Goal: Task Accomplishment & Management: Manage account settings

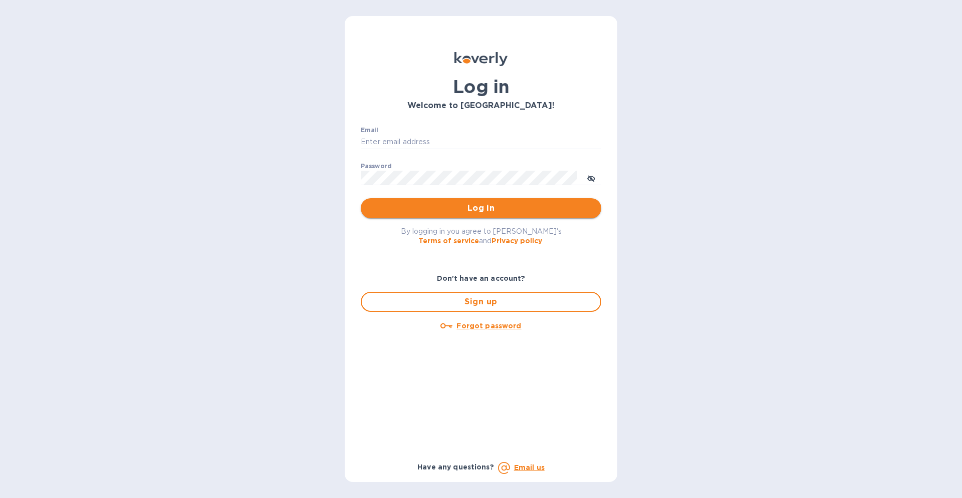
type input "[PERSON_NAME][EMAIL_ADDRESS][DOMAIN_NAME]"
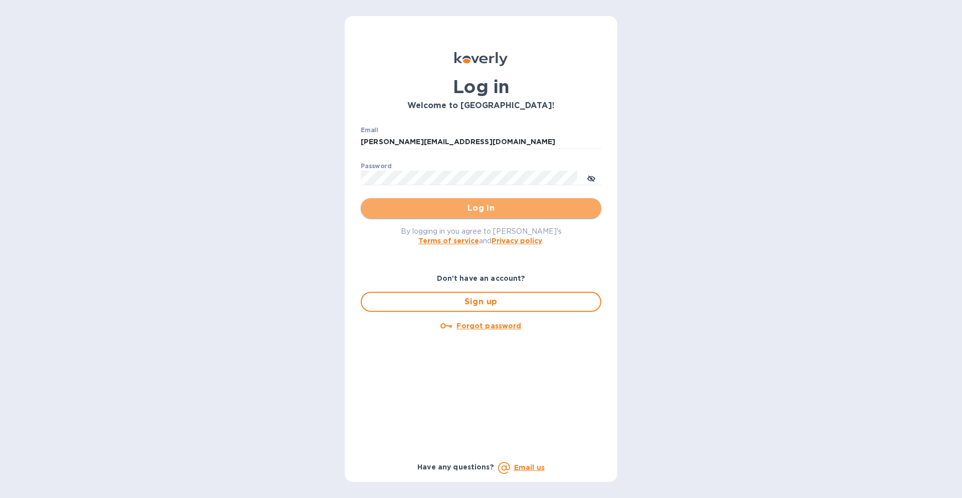
click at [483, 207] on span "Log in" at bounding box center [481, 208] width 224 height 12
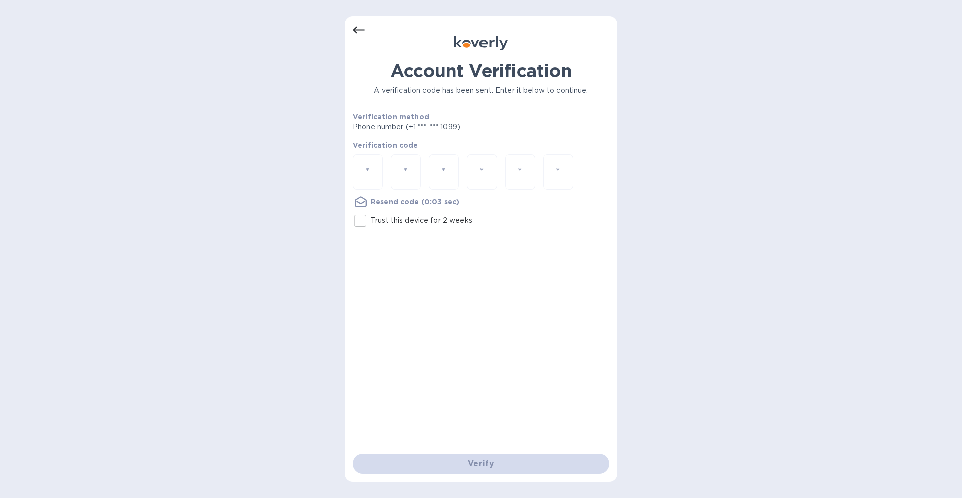
click at [376, 175] on div at bounding box center [368, 172] width 30 height 36
type input "2"
type input "1"
type input "4"
type input "5"
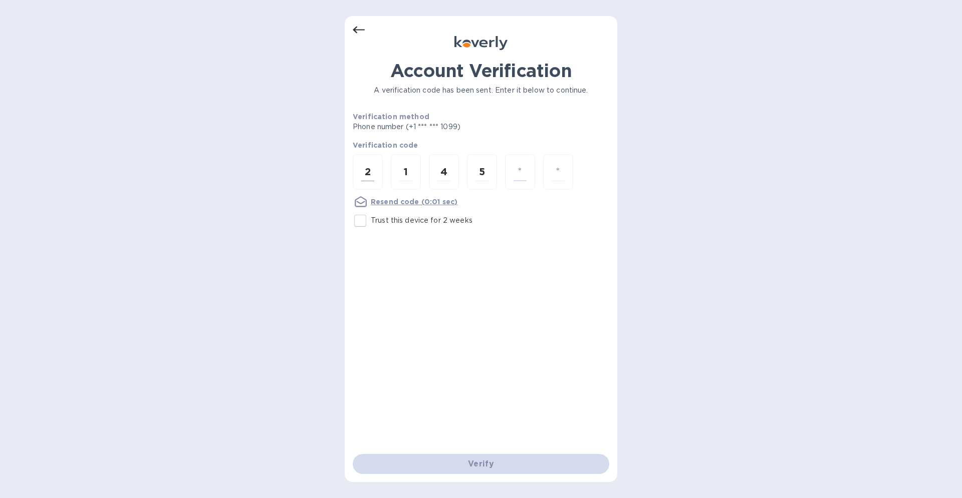
type input "6"
type input "2"
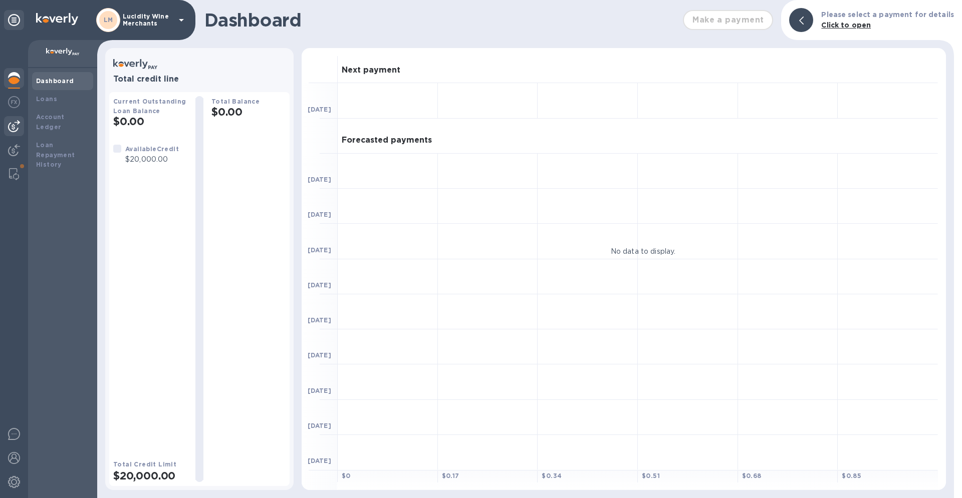
click at [13, 122] on img at bounding box center [14, 126] width 12 height 12
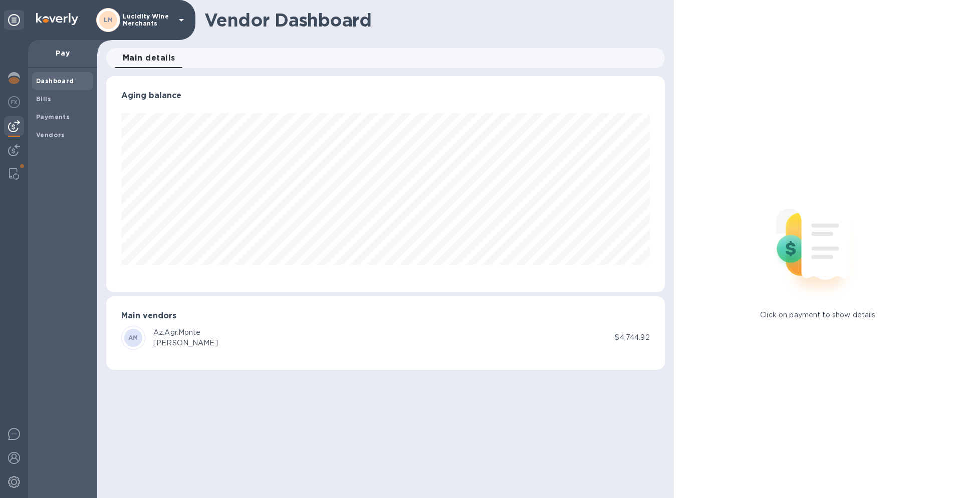
scroll to position [216, 558]
click at [52, 136] on b "Vendors" at bounding box center [50, 135] width 29 height 8
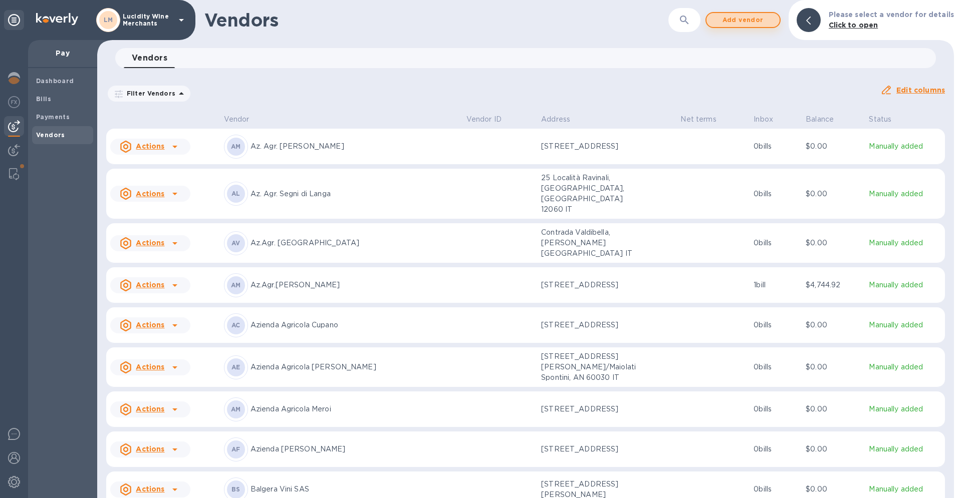
click at [747, 19] on span "Add vendor" at bounding box center [742, 20] width 57 height 12
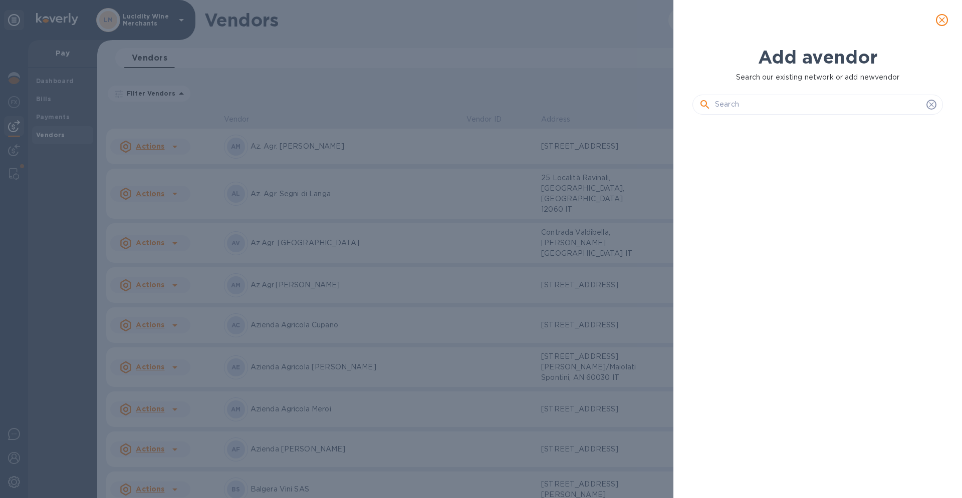
scroll to position [341, 254]
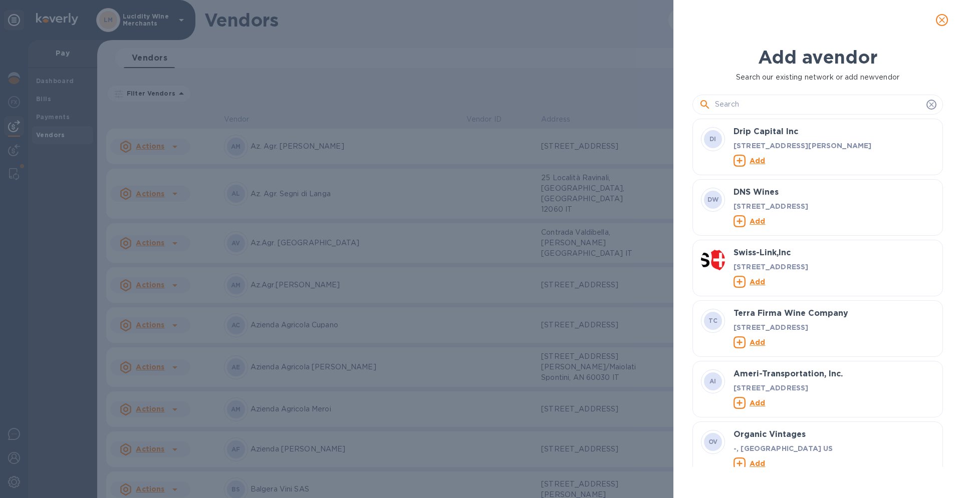
click at [758, 105] on input "text" at bounding box center [818, 104] width 207 height 15
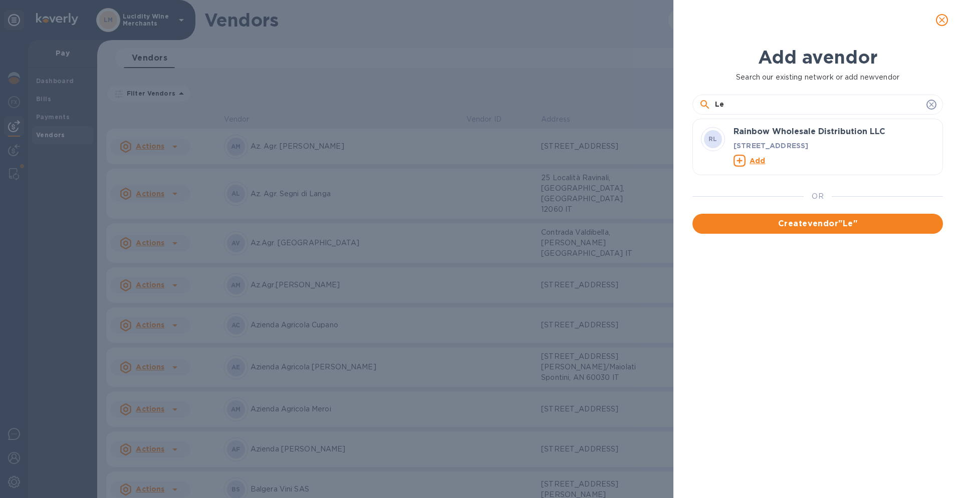
type input "L"
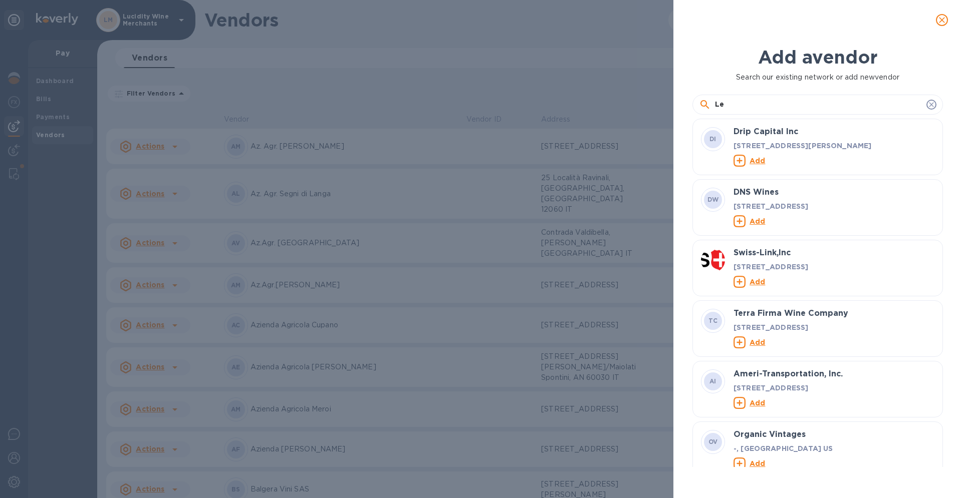
type input "L"
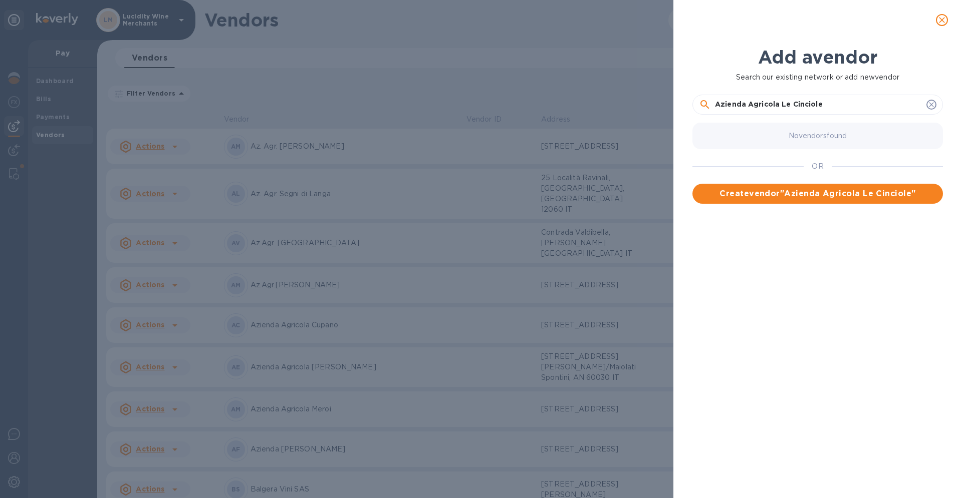
type input "Azienda Agricola Le Cinciole"
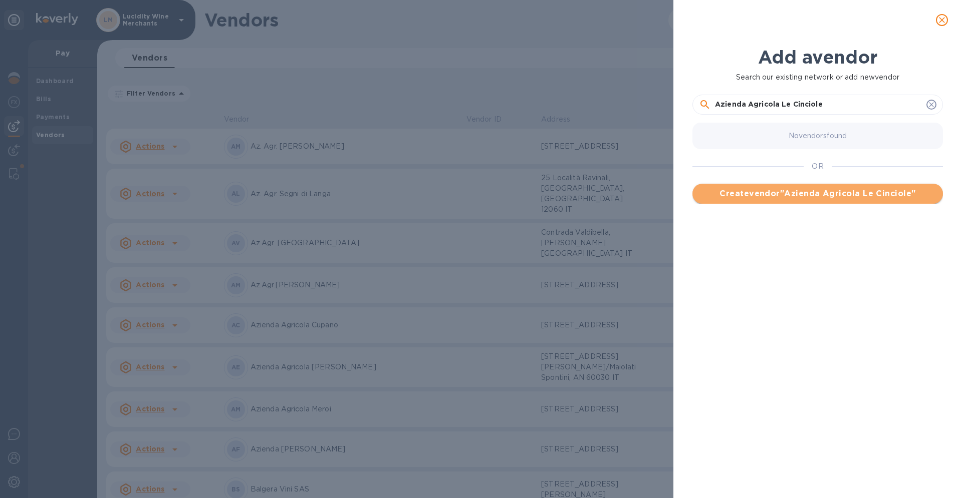
click at [807, 196] on span "Create vendor " Azienda Agricola Le Cinciole "" at bounding box center [817, 194] width 234 height 12
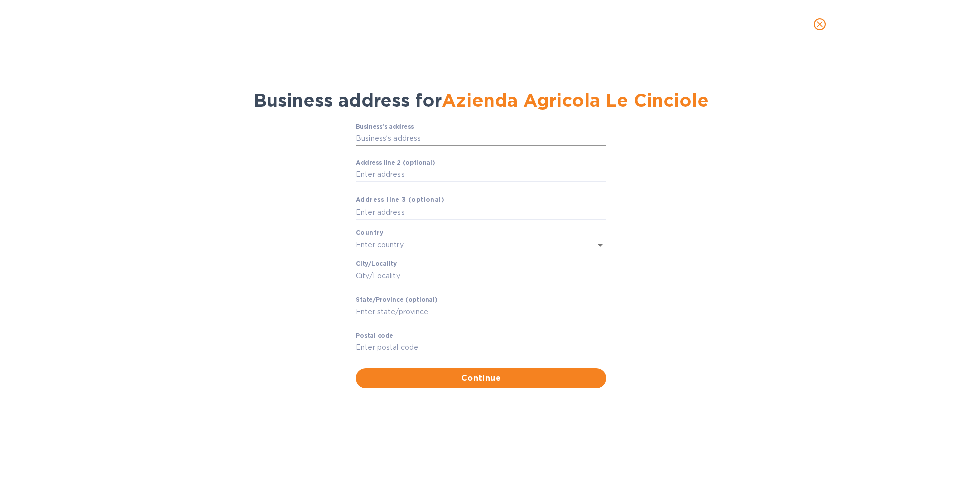
click at [392, 135] on input "Business’s аddress" at bounding box center [481, 138] width 250 height 15
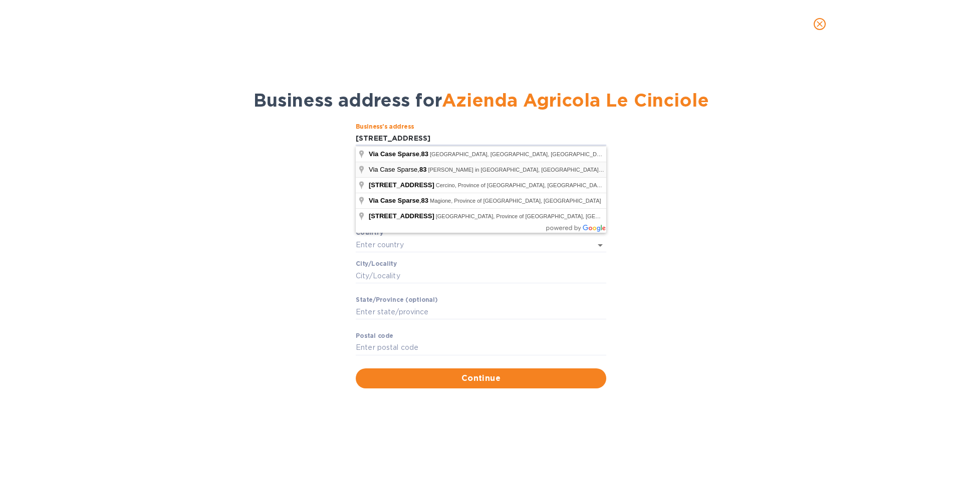
type input "[STREET_ADDRESS]"
type input "[GEOGRAPHIC_DATA]"
type input "50022"
type input "[GEOGRAPHIC_DATA]"
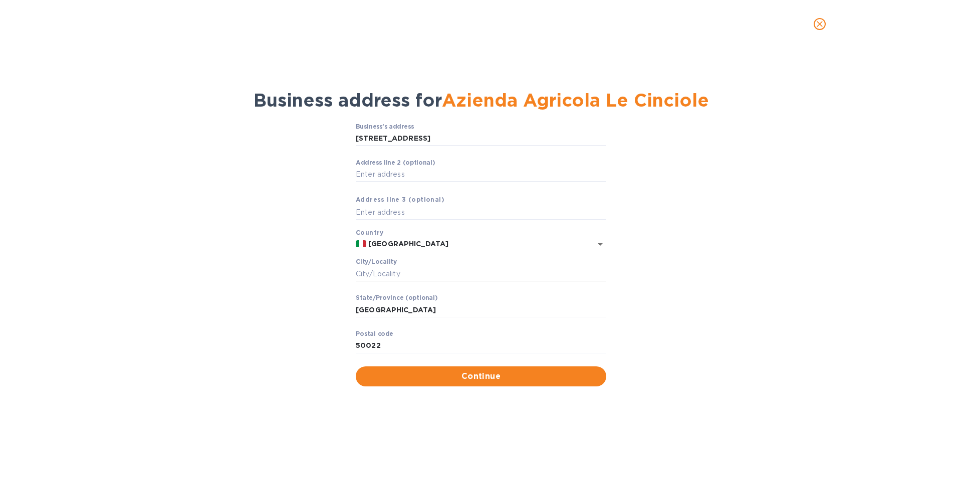
click at [434, 275] on input "Сity/Locаlity" at bounding box center [481, 273] width 250 height 15
type input "Panzano in [GEOGRAPHIC_DATA]"
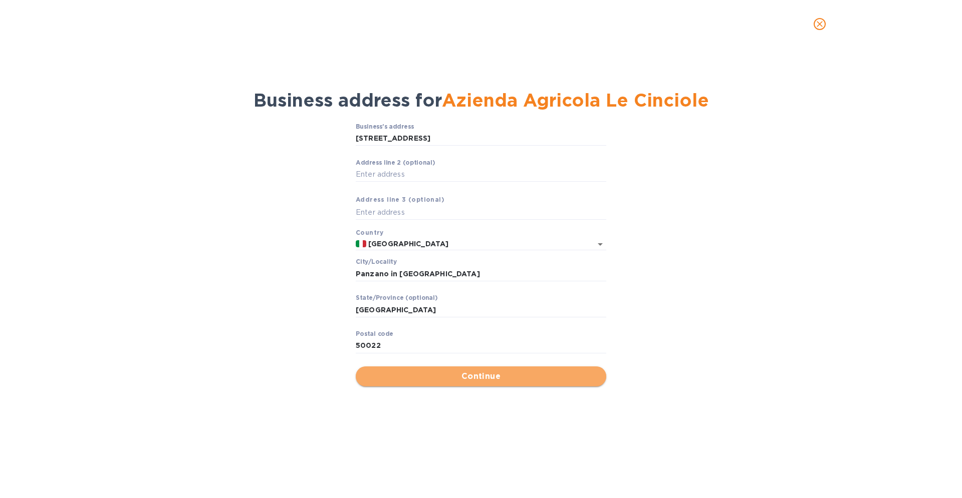
click at [468, 376] on span "Continue" at bounding box center [481, 377] width 234 height 12
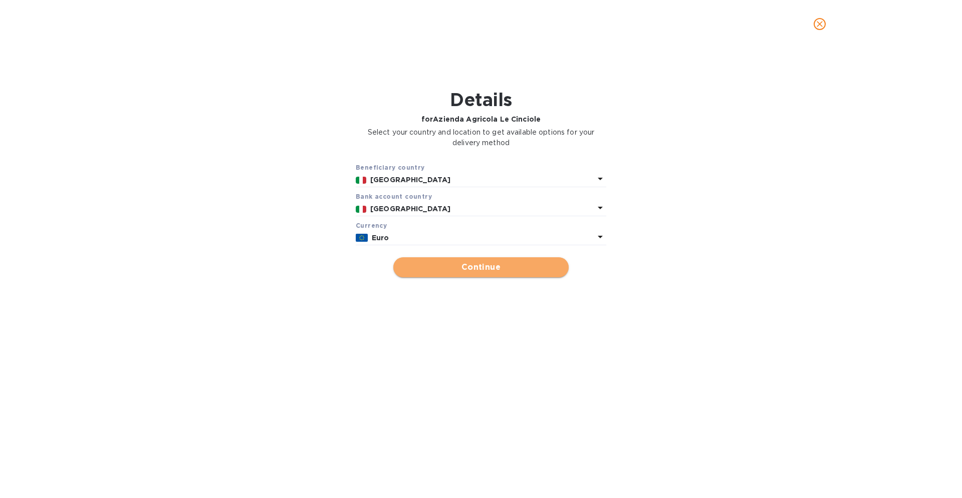
click at [479, 267] on span "Continue" at bounding box center [480, 267] width 159 height 12
type input "Azienda Agricola Le Cinciole"
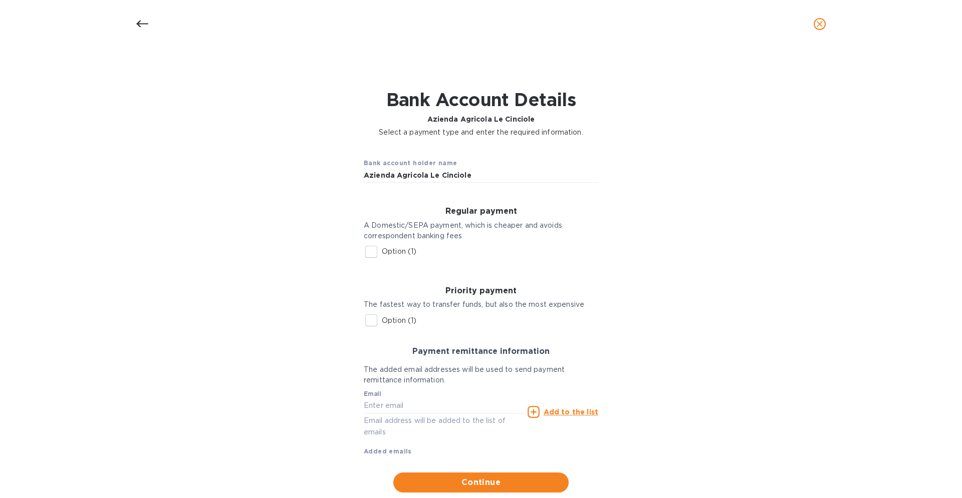
scroll to position [26, 0]
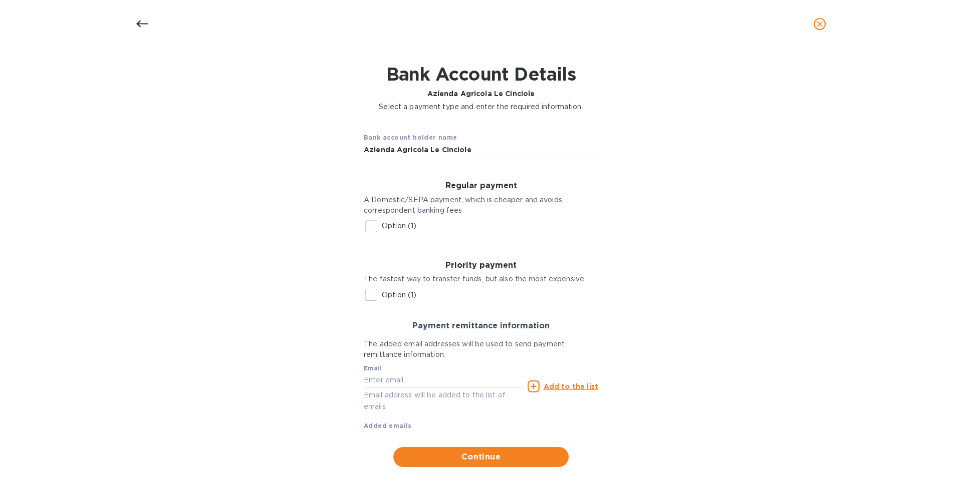
click at [371, 225] on input "Option (1)" at bounding box center [371, 226] width 21 height 21
checkbox input "true"
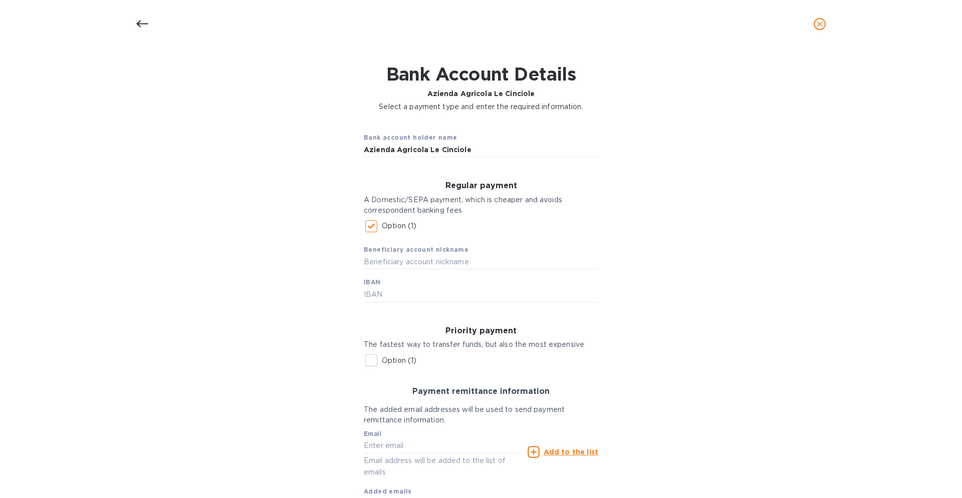
scroll to position [91, 0]
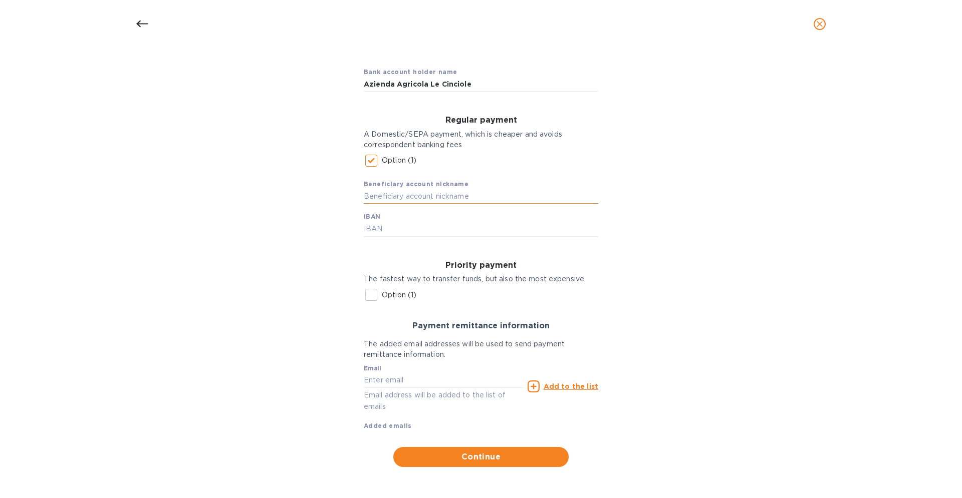
click at [452, 195] on input "text" at bounding box center [481, 196] width 234 height 15
type input "Azienda Agricola Le Cinciole"
click at [437, 233] on input "text" at bounding box center [481, 229] width 234 height 15
paste input "[FINANCIAL_ID]"
type input "[FINANCIAL_ID]"
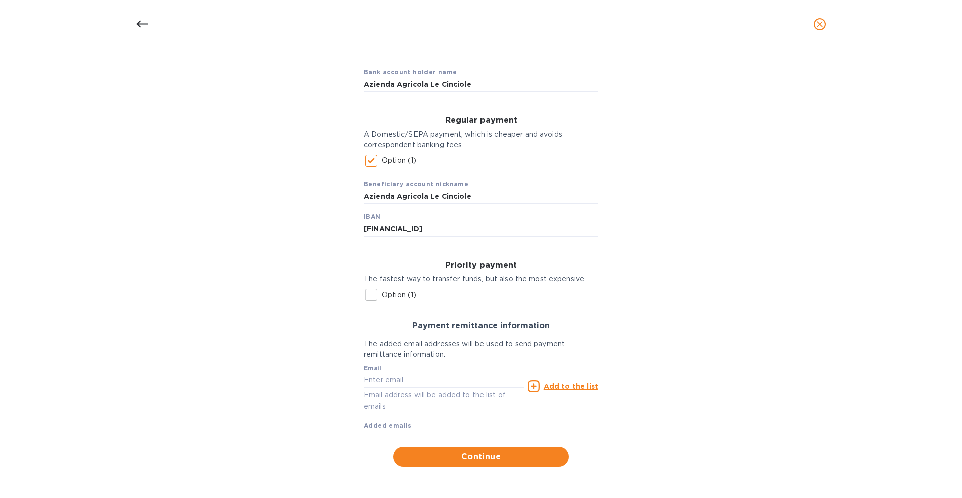
click at [605, 263] on div "Bank account holder name Azienda Agricola Le Cinciole Regular payment A Domesti…" at bounding box center [481, 263] width 936 height 421
click at [411, 381] on input "text" at bounding box center [444, 380] width 160 height 15
paste input "[EMAIL_ADDRESS][DOMAIN_NAME]"
type input "[EMAIL_ADDRESS][DOMAIN_NAME]"
click at [577, 385] on u "Add to the list" at bounding box center [570, 387] width 55 height 8
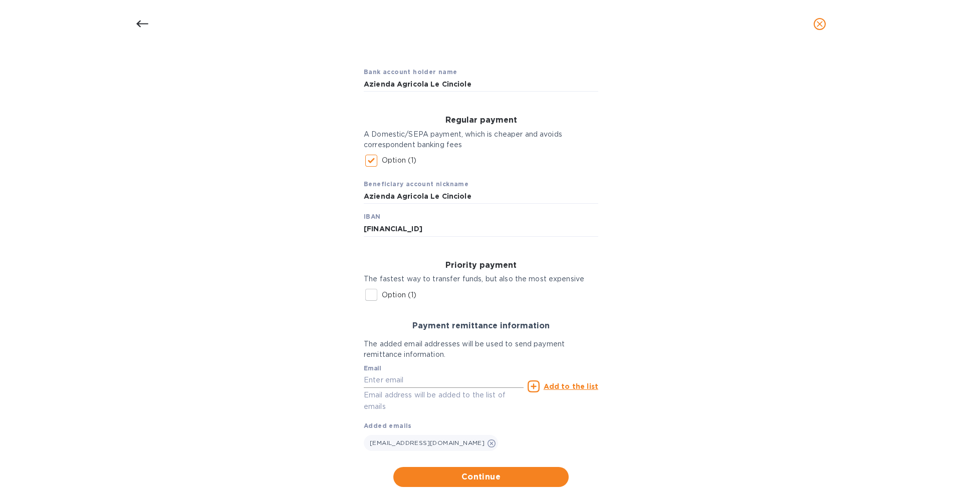
click at [436, 379] on input "text" at bounding box center [444, 380] width 160 height 15
click at [488, 472] on span "Continue" at bounding box center [480, 477] width 159 height 12
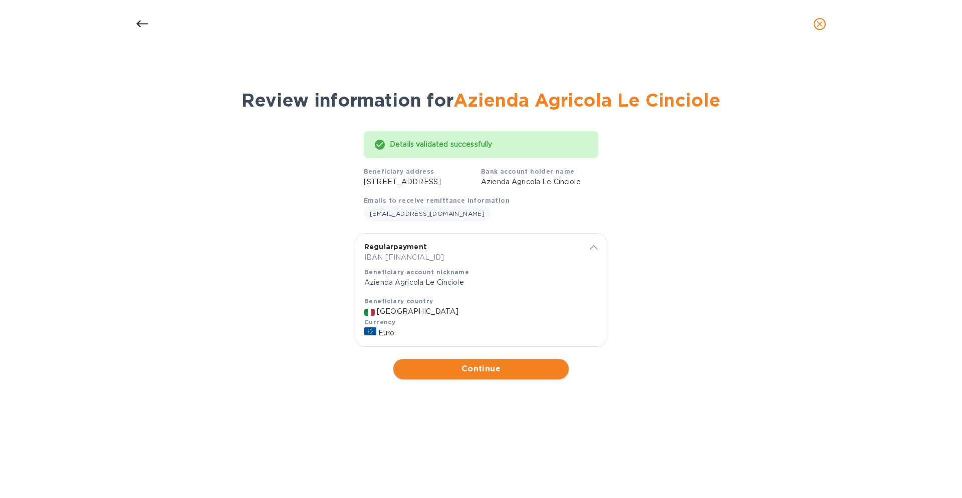
click at [478, 375] on span "Continue" at bounding box center [480, 369] width 159 height 12
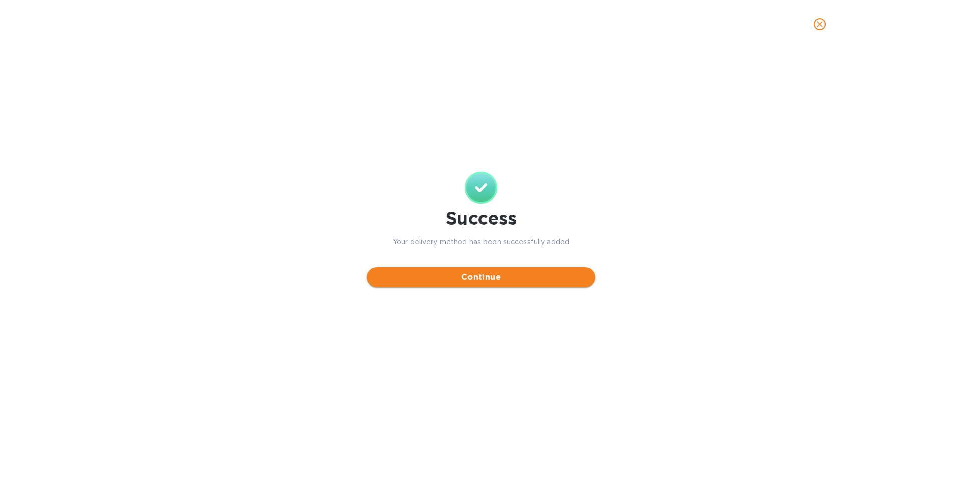
click at [474, 277] on span "Continue" at bounding box center [481, 277] width 212 height 12
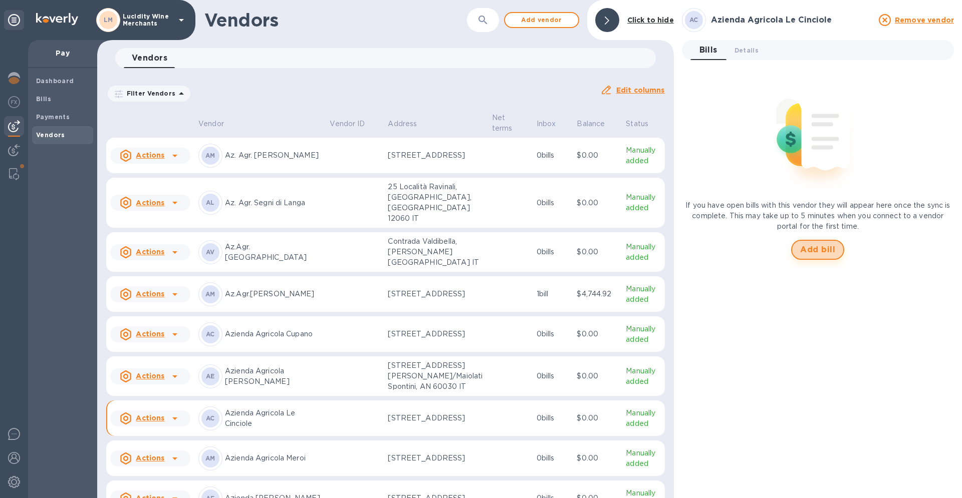
click at [826, 248] on span "Add bill" at bounding box center [817, 250] width 35 height 12
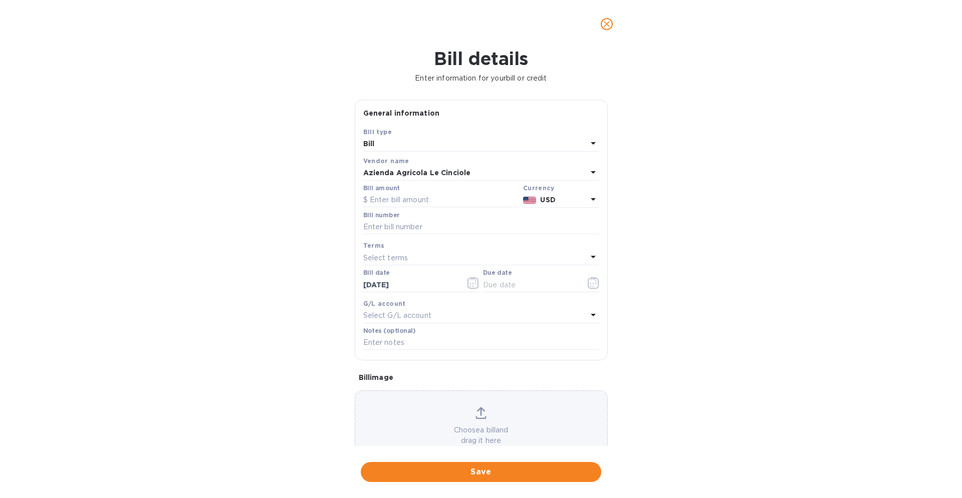
click at [591, 201] on icon at bounding box center [593, 199] width 12 height 12
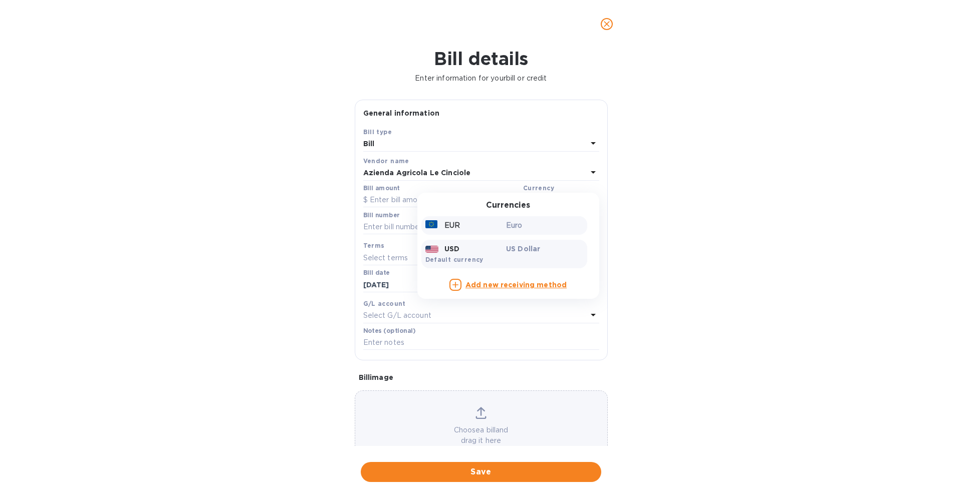
click at [549, 222] on p "Euro" at bounding box center [544, 225] width 77 height 11
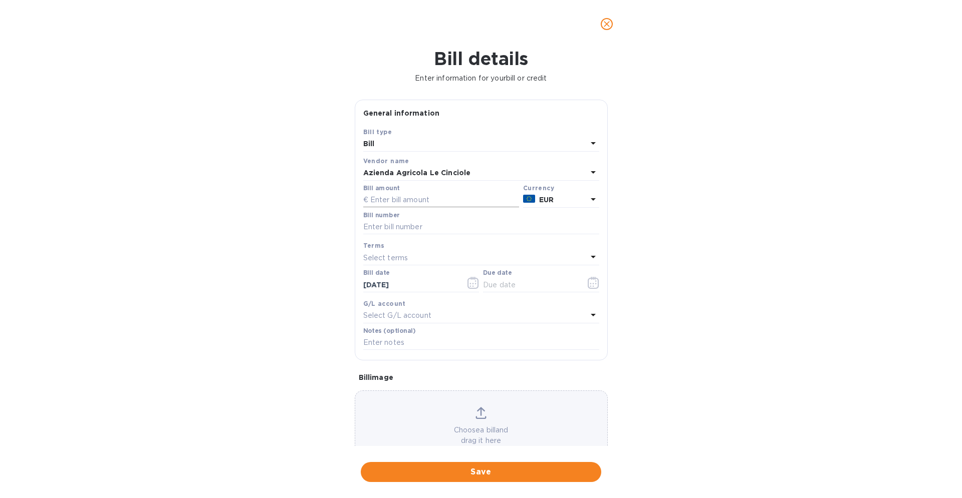
click at [390, 203] on input "text" at bounding box center [441, 200] width 156 height 15
type input "15,615.10"
click at [742, 211] on div "Bill details Enter information for your bill or credit General information Save…" at bounding box center [481, 273] width 962 height 450
click at [415, 225] on input "text" at bounding box center [481, 227] width 236 height 15
type input "62"
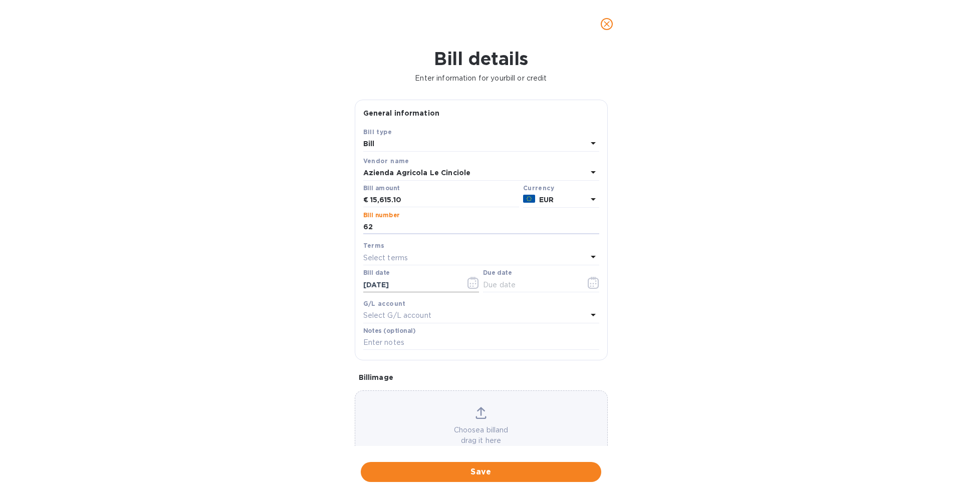
click at [475, 284] on icon "button" at bounding box center [473, 283] width 12 height 12
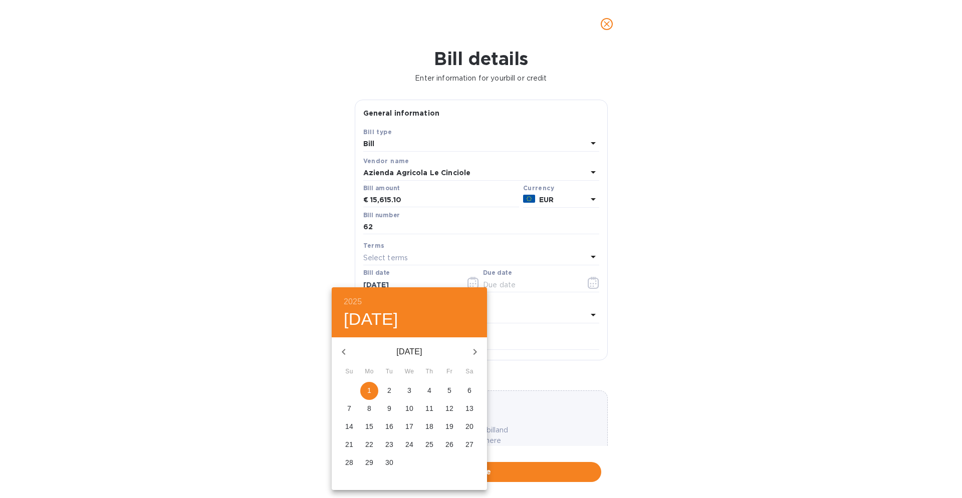
click at [341, 350] on icon "button" at bounding box center [344, 352] width 12 height 12
click at [432, 429] on p "15" at bounding box center [429, 427] width 8 height 10
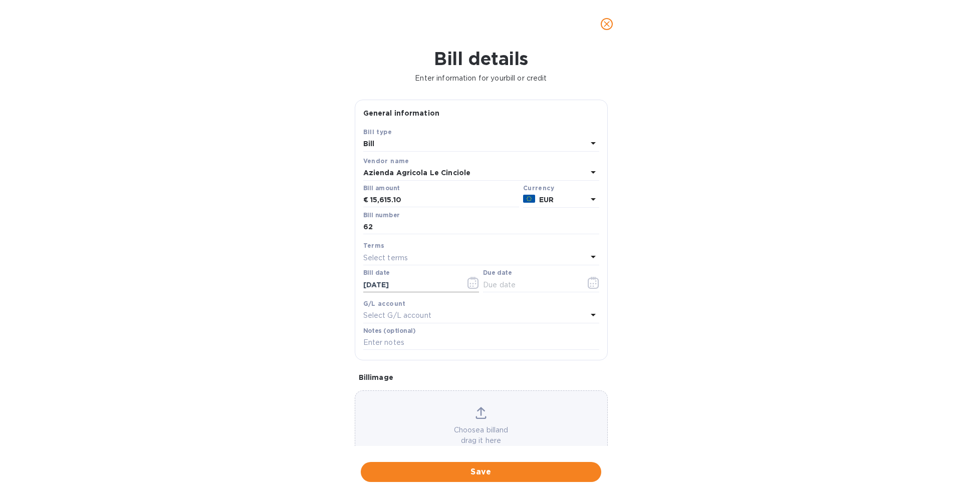
click at [467, 283] on icon "button" at bounding box center [473, 283] width 12 height 12
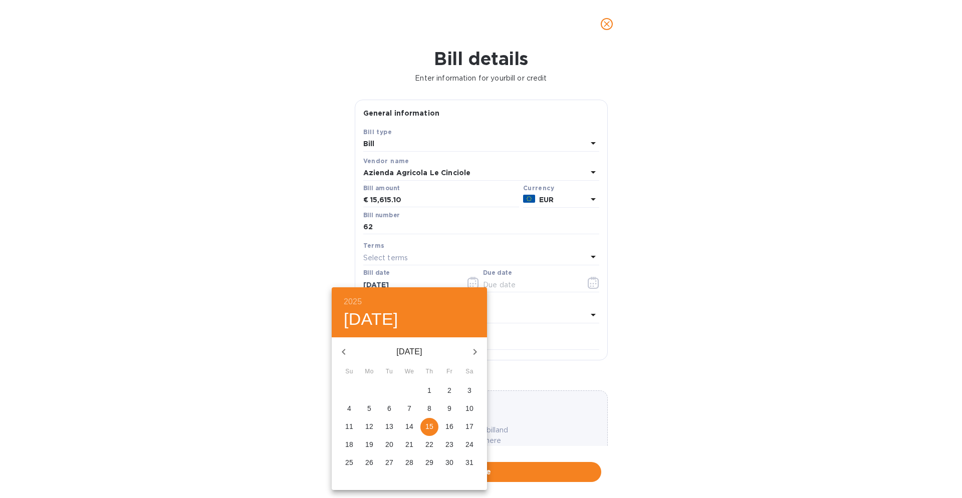
click at [412, 428] on p "14" at bounding box center [409, 427] width 8 height 10
type input "[DATE]"
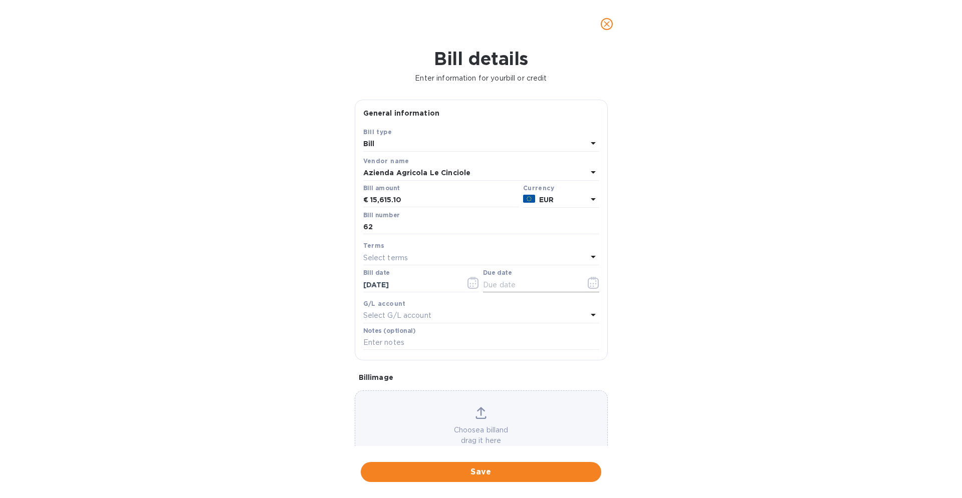
click at [592, 283] on icon "button" at bounding box center [593, 283] width 12 height 12
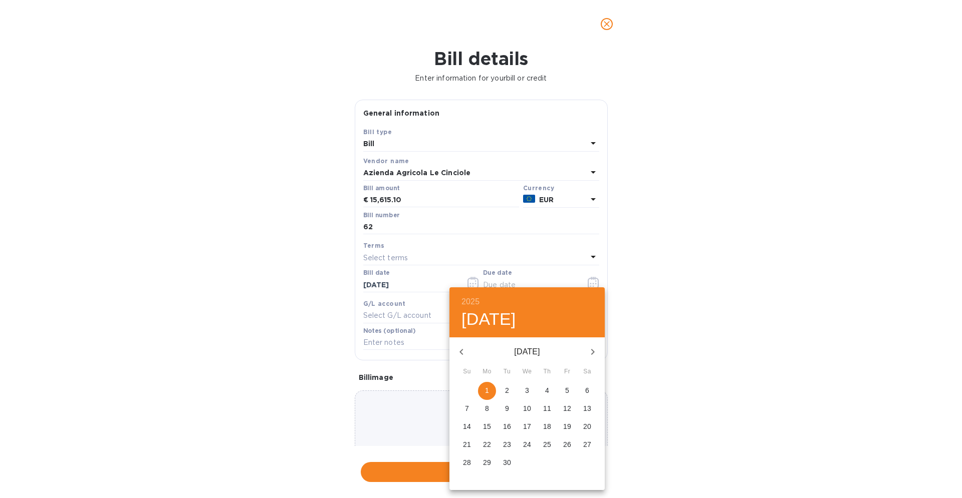
click at [487, 426] on p "15" at bounding box center [487, 427] width 8 height 10
type input "[DATE]"
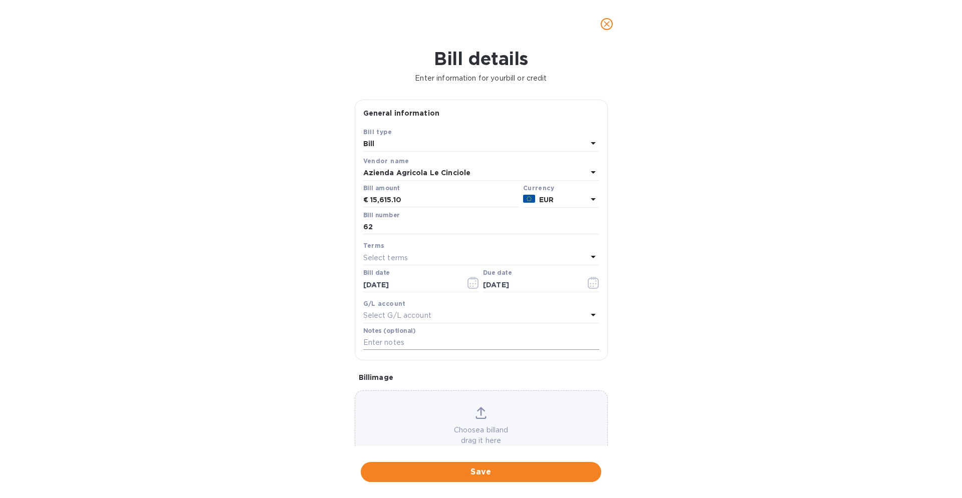
scroll to position [29, 0]
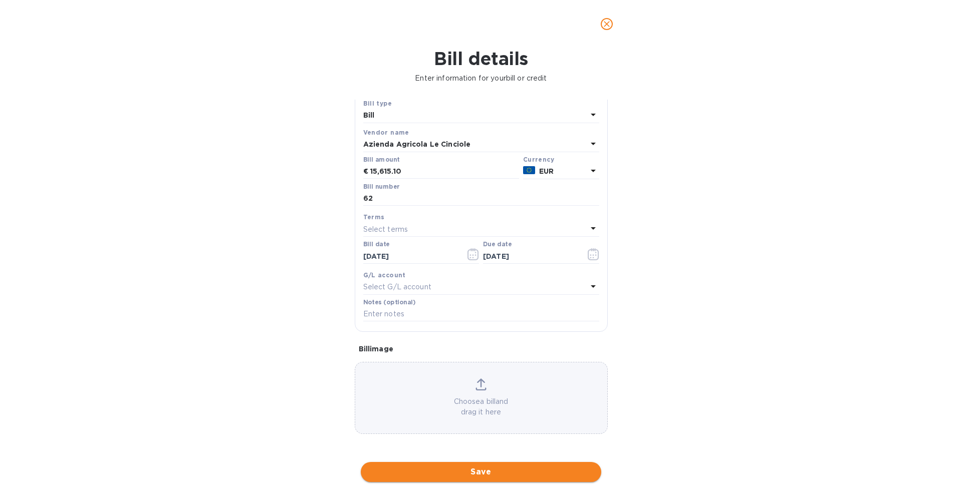
click at [488, 474] on span "Save" at bounding box center [481, 472] width 224 height 12
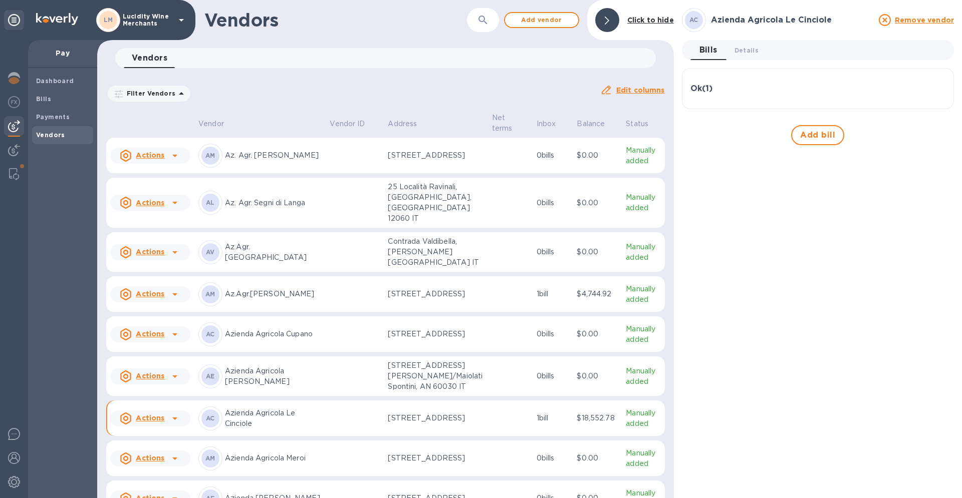
click at [695, 89] on h3 "Ok ( 1 )" at bounding box center [701, 89] width 22 height 10
click at [46, 99] on b "Bills" at bounding box center [43, 99] width 15 height 8
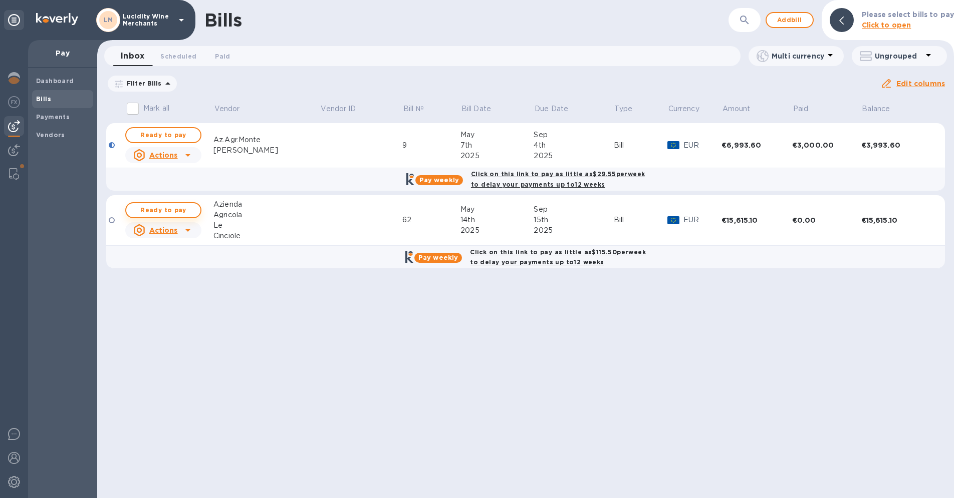
click at [182, 209] on span "Ready to pay" at bounding box center [163, 210] width 58 height 12
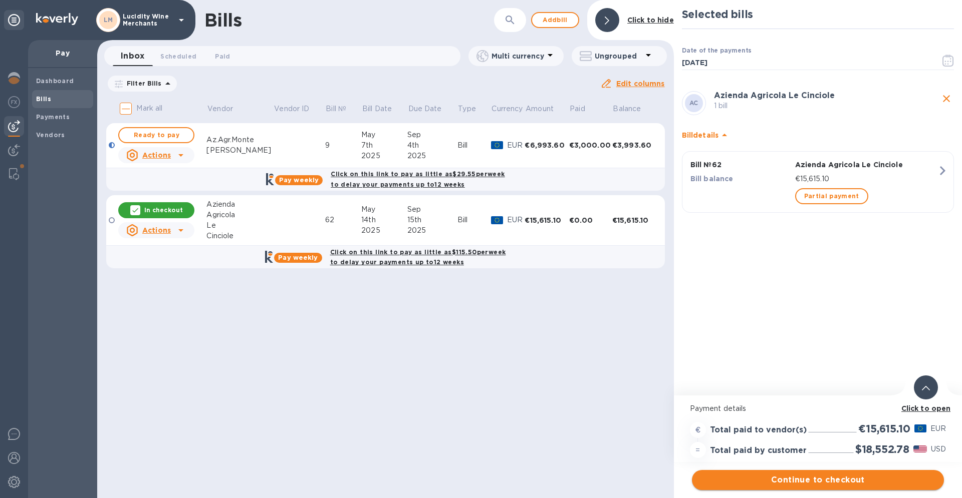
click at [823, 479] on span "Continue to checkout" at bounding box center [818, 480] width 236 height 12
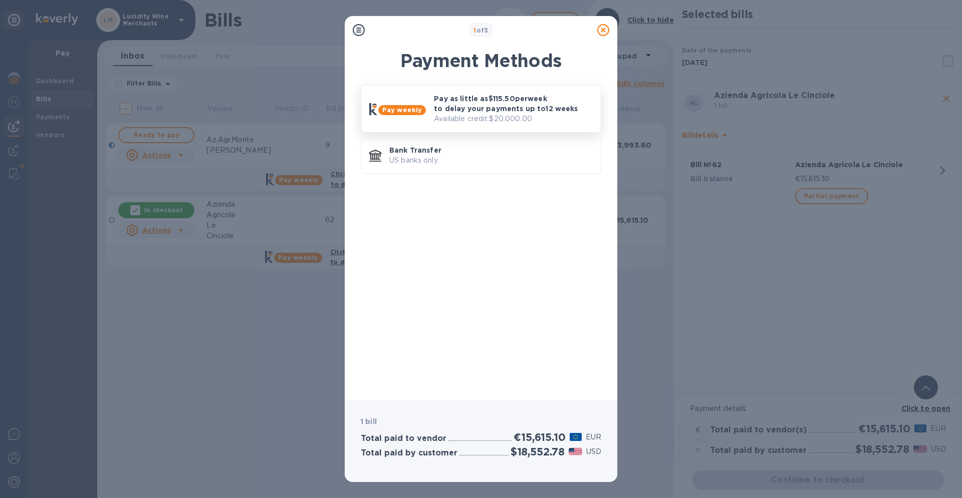
click at [459, 112] on p "Pay as little as $115.50 per week to delay your payments up to 12 weeks" at bounding box center [513, 104] width 159 height 20
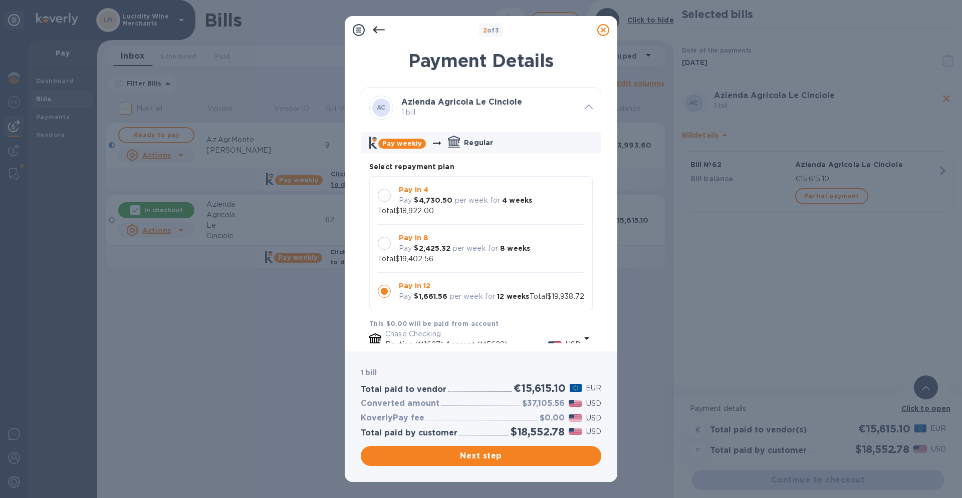
scroll to position [10, 0]
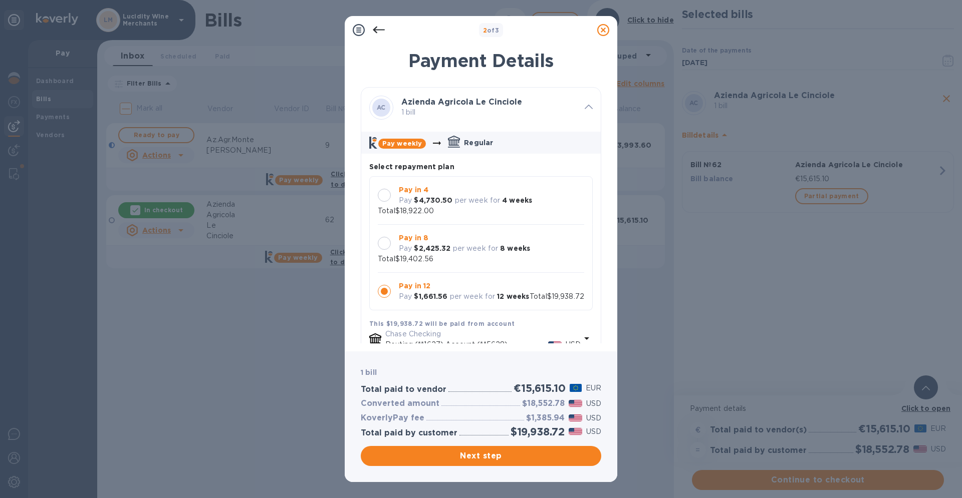
click at [383, 189] on div at bounding box center [384, 195] width 13 height 13
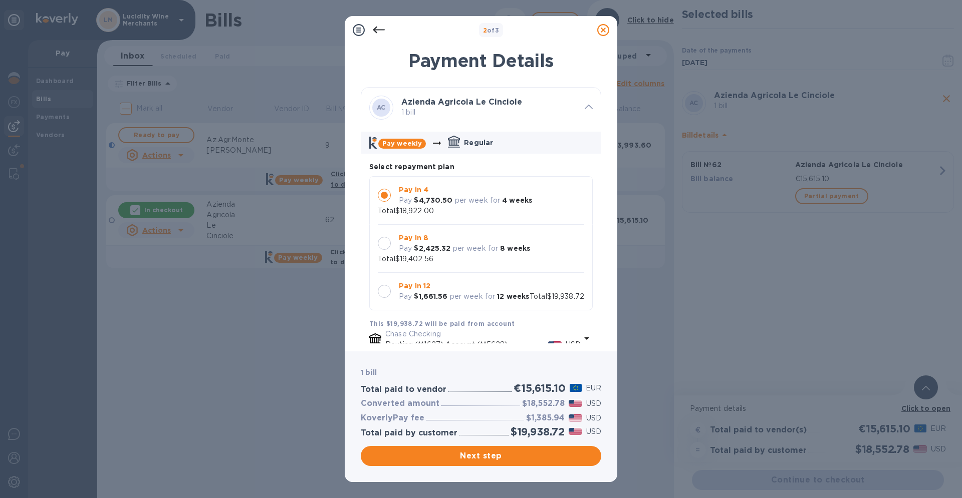
scroll to position [0, 0]
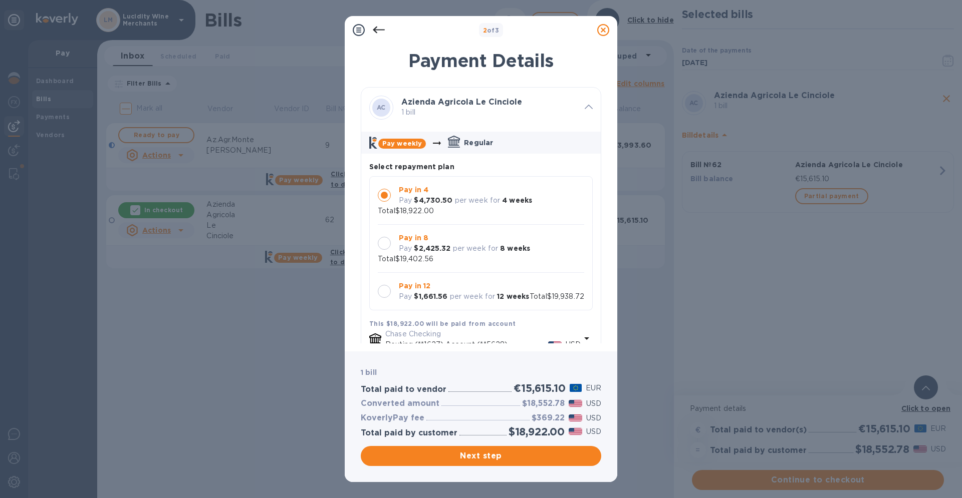
click at [382, 246] on div at bounding box center [384, 243] width 13 height 13
click at [387, 192] on div at bounding box center [384, 195] width 13 height 13
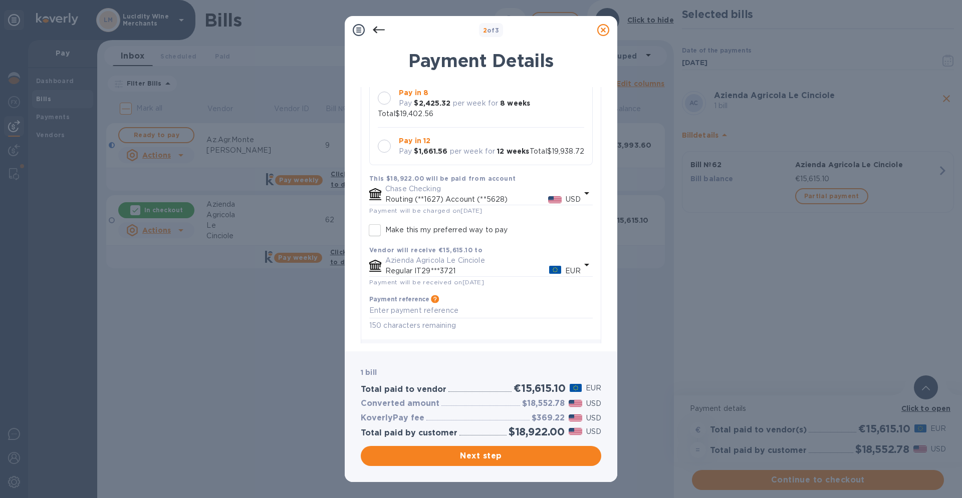
scroll to position [171, 0]
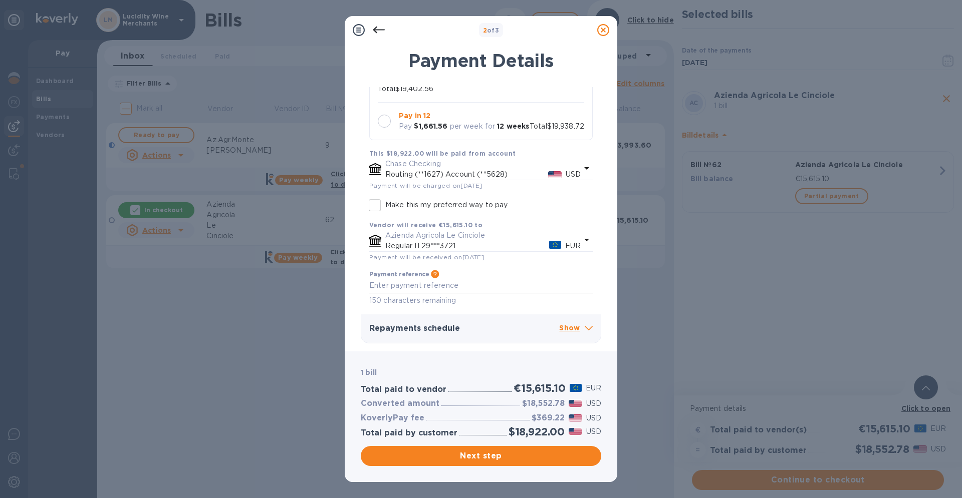
click at [487, 291] on div "x" at bounding box center [480, 285] width 223 height 15
type textarea "Saldo fattura n.62/2025"
click at [572, 330] on p "Show" at bounding box center [576, 329] width 34 height 13
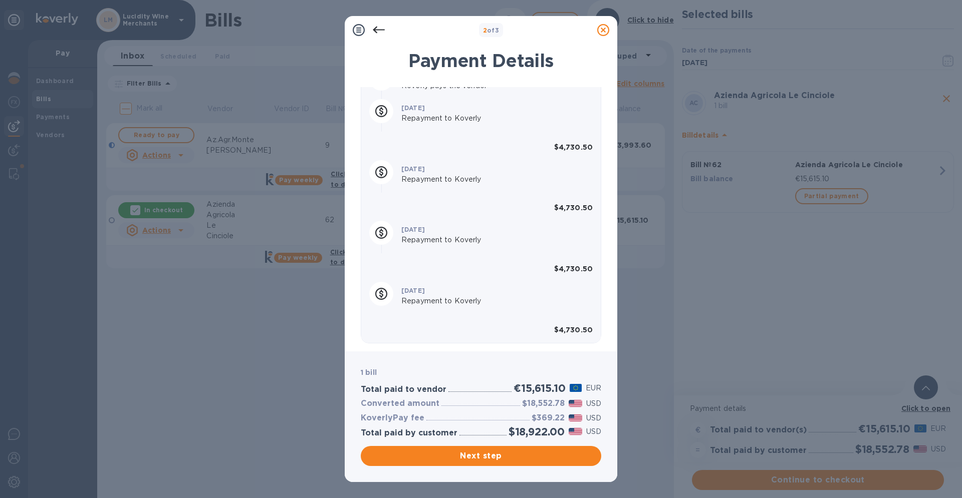
scroll to position [476, 0]
click at [478, 458] on span "Next step" at bounding box center [481, 456] width 224 height 12
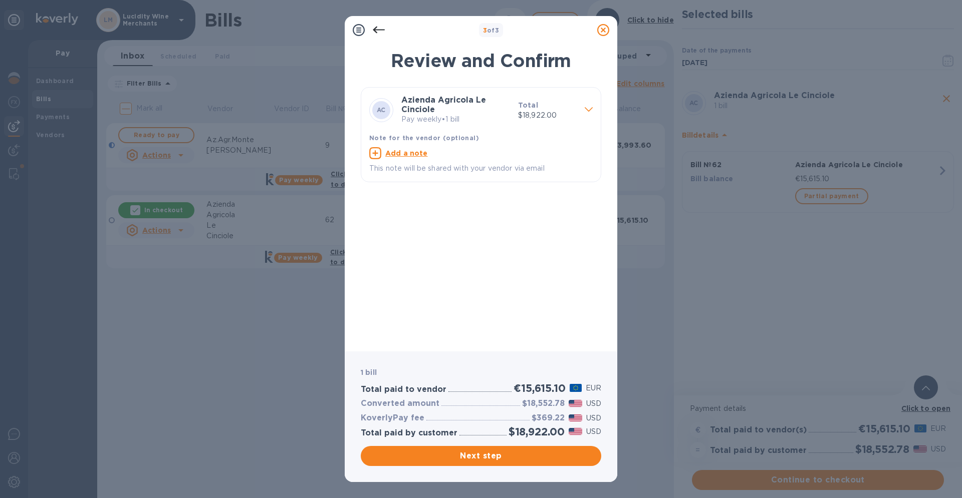
click at [410, 151] on u "Add a note" at bounding box center [406, 153] width 43 height 8
click at [410, 152] on textarea at bounding box center [472, 154] width 207 height 9
type textarea "Saldo Vs Fattura n.62/2025"
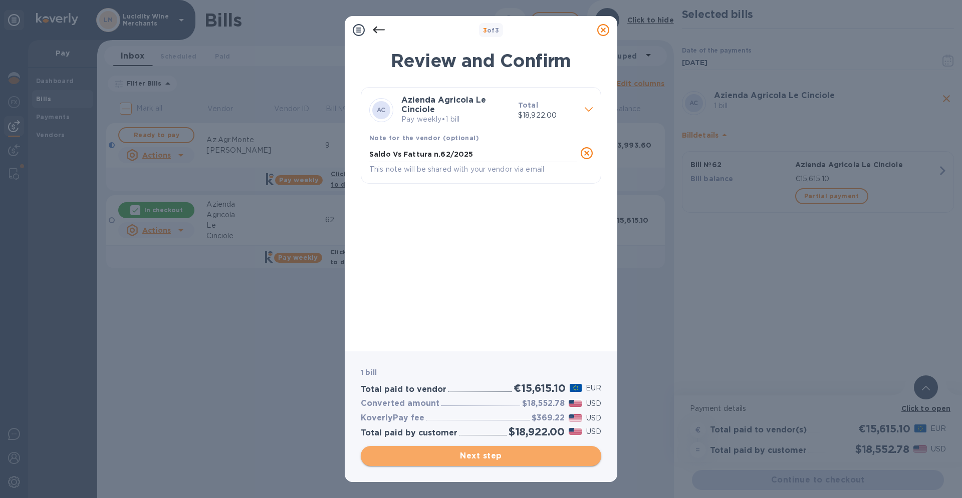
click at [474, 458] on span "Next step" at bounding box center [481, 456] width 224 height 12
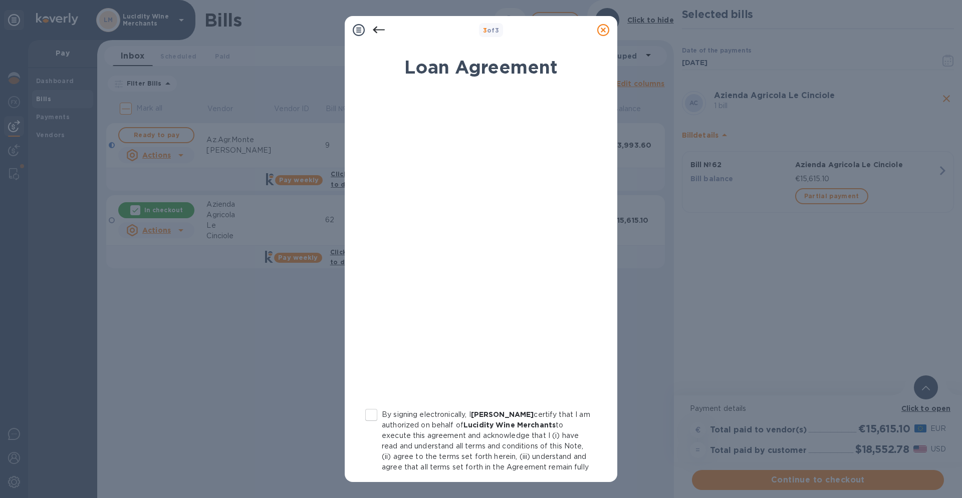
scroll to position [72, 0]
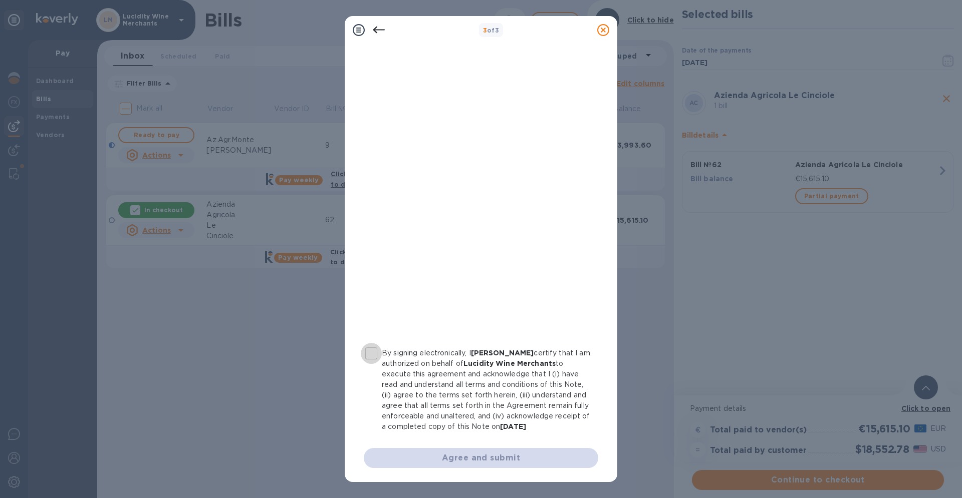
click at [371, 345] on input "By signing electronically, I [PERSON_NAME] certify that I am authorized on beha…" at bounding box center [371, 353] width 21 height 21
checkbox input "true"
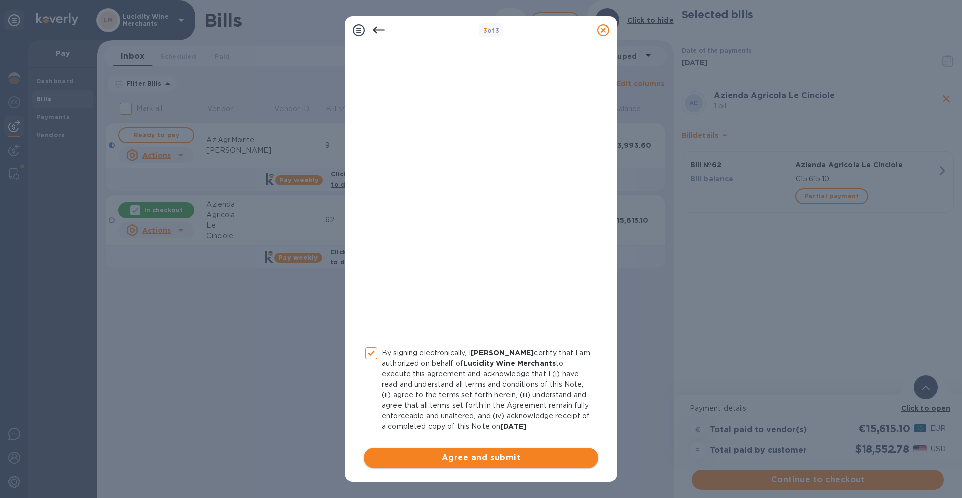
click at [461, 460] on span "Agree and submit" at bounding box center [481, 458] width 218 height 12
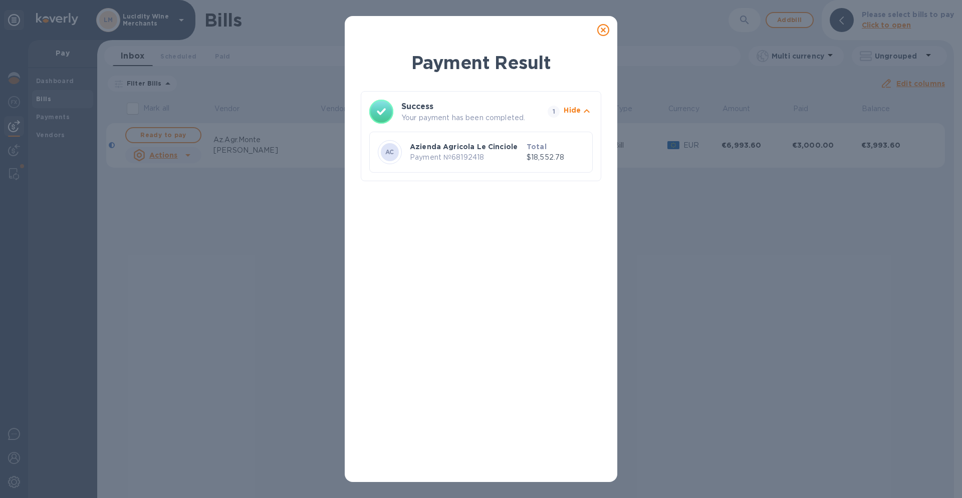
click at [446, 143] on p "Azienda Agricola Le Cinciole" at bounding box center [466, 147] width 113 height 10
click at [542, 142] on p "Total" at bounding box center [555, 147] width 58 height 10
click at [471, 144] on p "Azienda Agricola Le Cinciole" at bounding box center [466, 147] width 113 height 10
click at [602, 31] on icon at bounding box center [603, 30] width 12 height 12
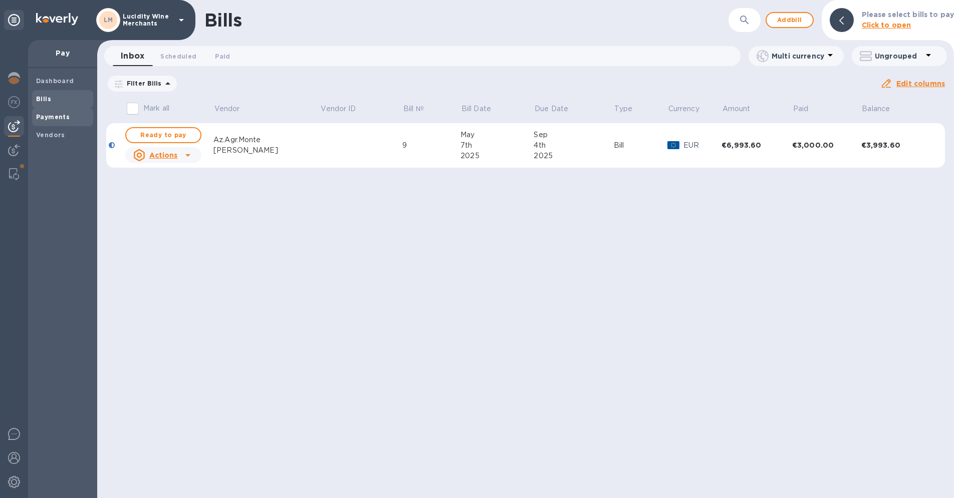
click at [55, 118] on b "Payments" at bounding box center [53, 117] width 34 height 8
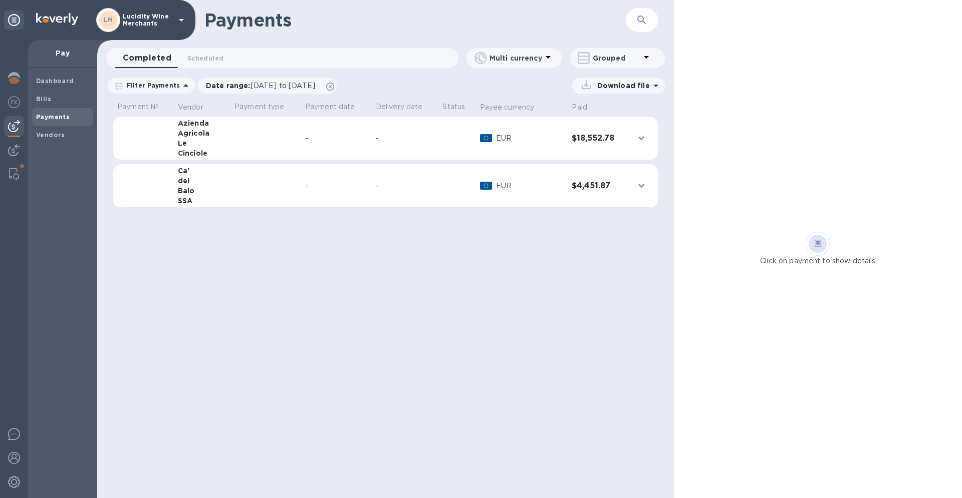
click at [640, 136] on icon "expand row" at bounding box center [641, 138] width 12 height 12
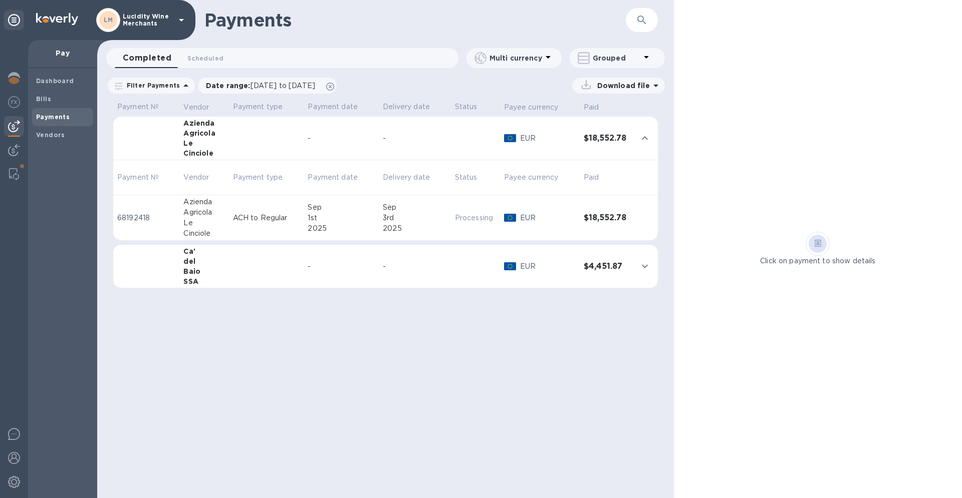
click at [353, 204] on div "Sep" at bounding box center [340, 207] width 67 height 11
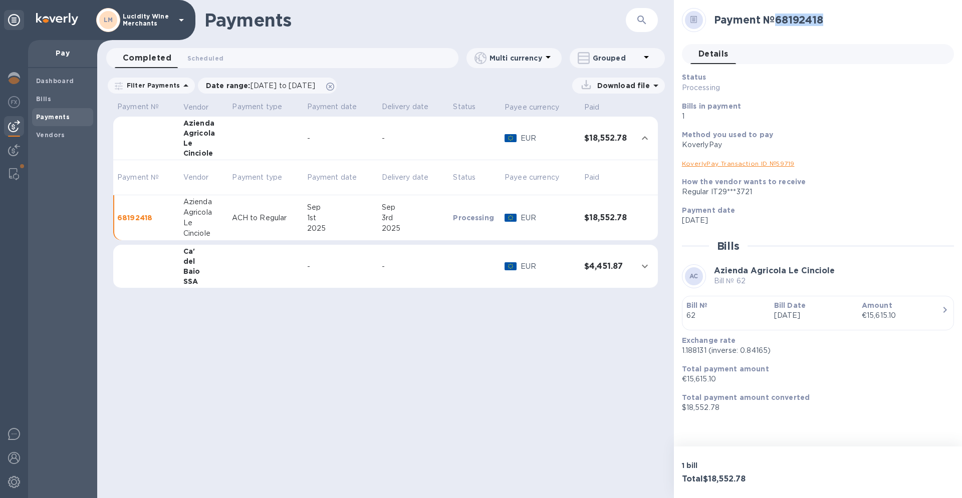
drag, startPoint x: 837, startPoint y: 18, endPoint x: 778, endPoint y: 21, distance: 59.6
click at [778, 21] on h2 "Payment № 68192418" at bounding box center [830, 20] width 232 height 13
copy h2 "68192418"
drag, startPoint x: 706, startPoint y: 351, endPoint x: 685, endPoint y: 351, distance: 21.0
click at [680, 351] on div "Exchange rate 1.188131 (inverse: 0.84165)" at bounding box center [814, 346] width 272 height 29
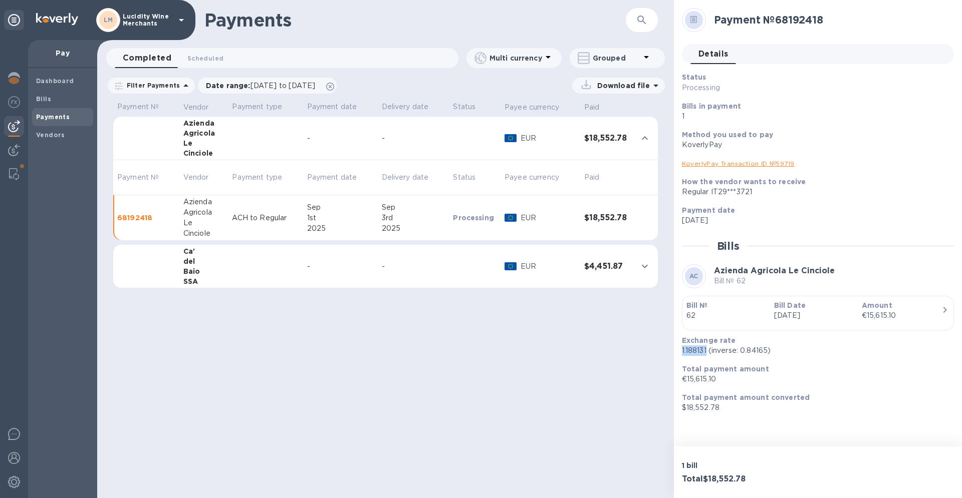
copy p "1.188131"
drag, startPoint x: 830, startPoint y: 18, endPoint x: 784, endPoint y: 20, distance: 45.6
click at [779, 19] on h2 "Payment № 68192418" at bounding box center [830, 20] width 232 height 13
copy h2 "68192418"
click at [10, 78] on img at bounding box center [14, 78] width 12 height 12
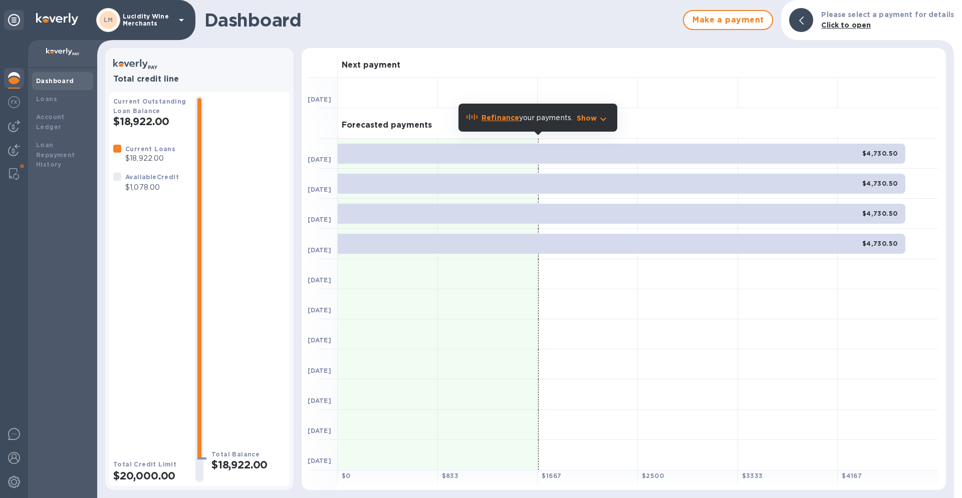
click at [53, 81] on b "Dashboard" at bounding box center [55, 81] width 38 height 8
click at [13, 122] on img at bounding box center [14, 126] width 12 height 12
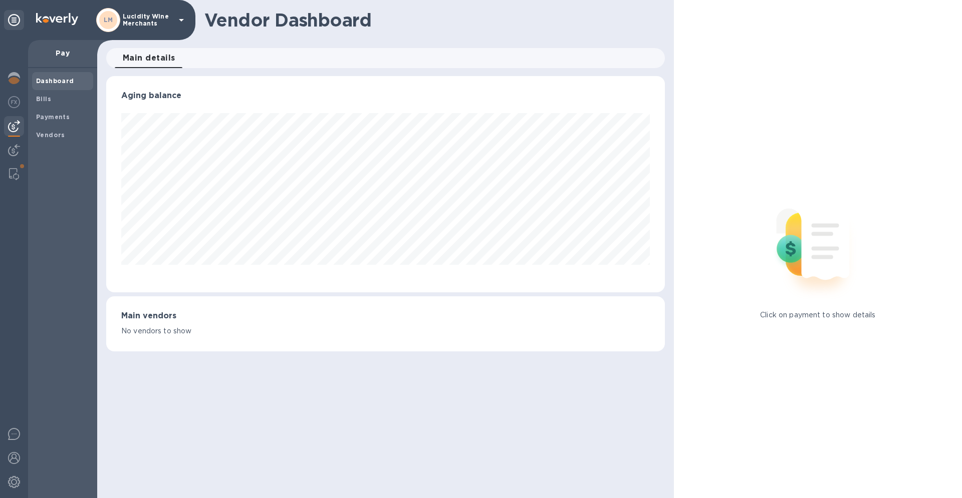
scroll to position [216, 558]
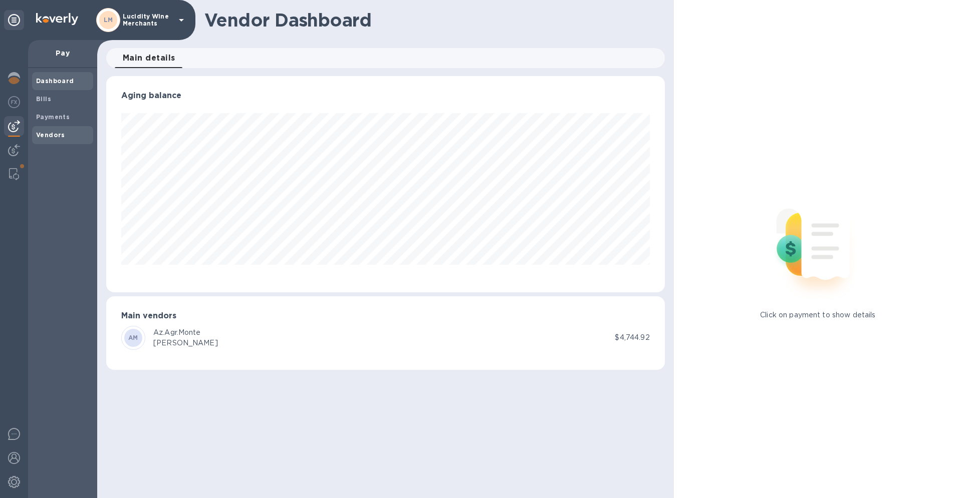
click at [44, 135] on b "Vendors" at bounding box center [50, 135] width 29 height 8
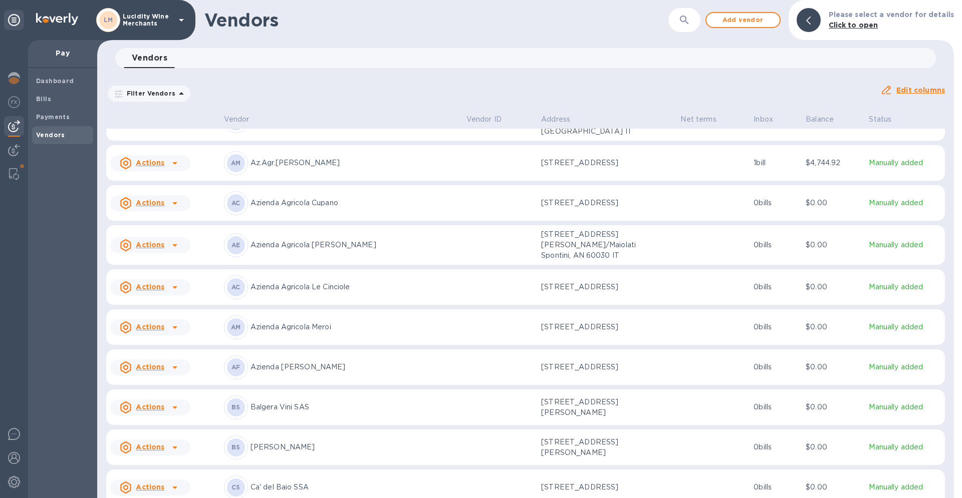
scroll to position [123, 0]
click at [174, 366] on icon at bounding box center [174, 367] width 5 height 3
click at [160, 399] on b "Add new bill" at bounding box center [161, 397] width 47 height 8
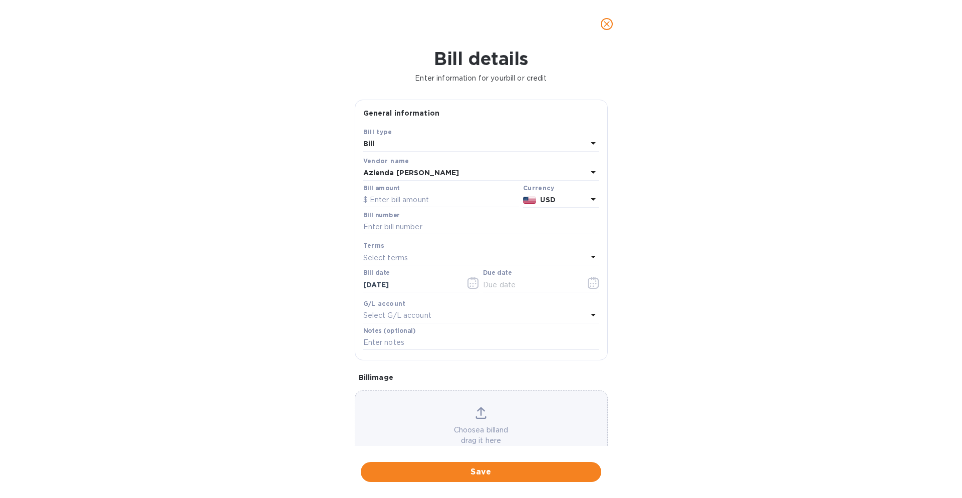
click at [589, 202] on icon at bounding box center [593, 199] width 12 height 12
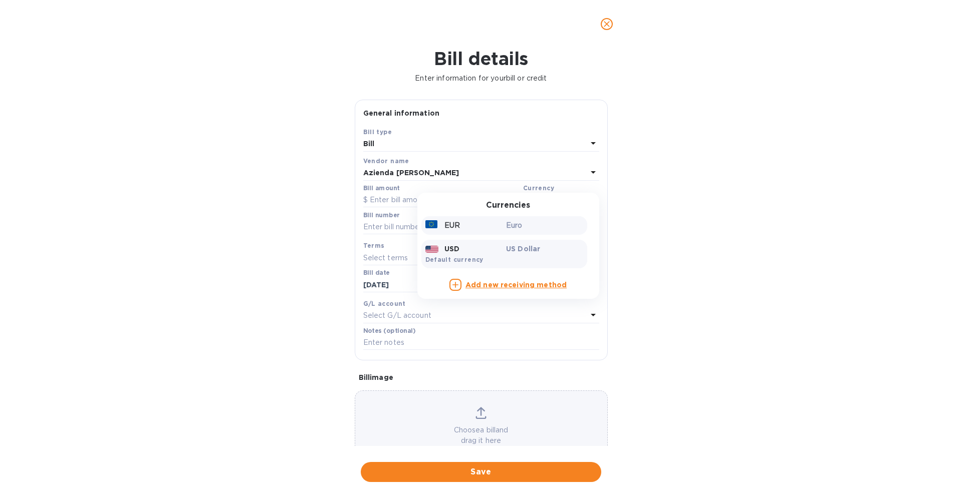
click at [565, 221] on p "Euro" at bounding box center [544, 225] width 77 height 11
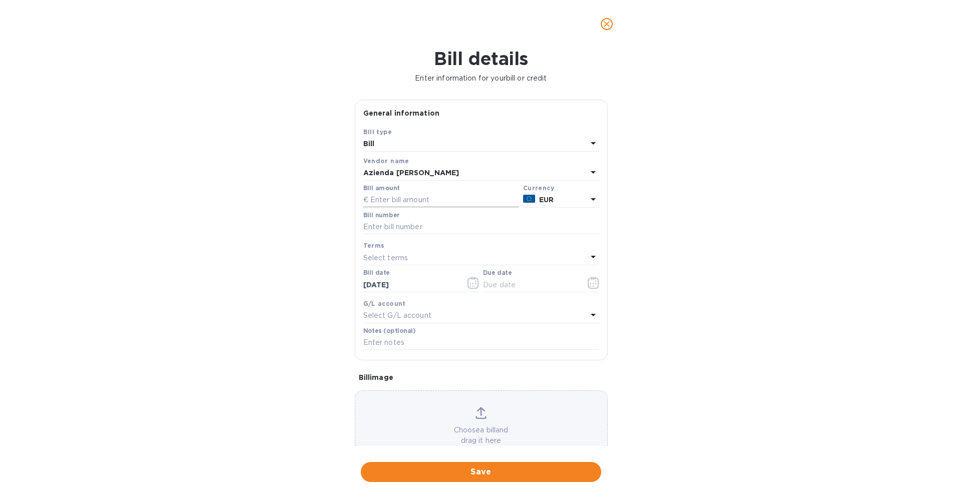
click at [447, 199] on input "text" at bounding box center [441, 200] width 156 height 15
type input "2,368.80"
click at [725, 155] on div "Bill details Enter information for your bill or credit General information Save…" at bounding box center [481, 273] width 962 height 450
drag, startPoint x: 396, startPoint y: 230, endPoint x: 392, endPoint y: 220, distance: 10.1
click at [396, 230] on input "text" at bounding box center [481, 227] width 236 height 15
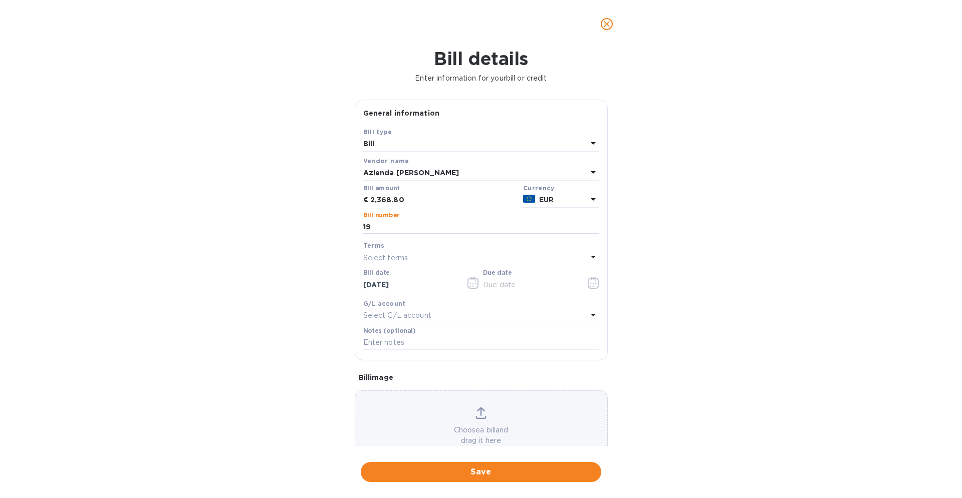
type input "19"
click at [470, 283] on icon "button" at bounding box center [473, 283] width 12 height 12
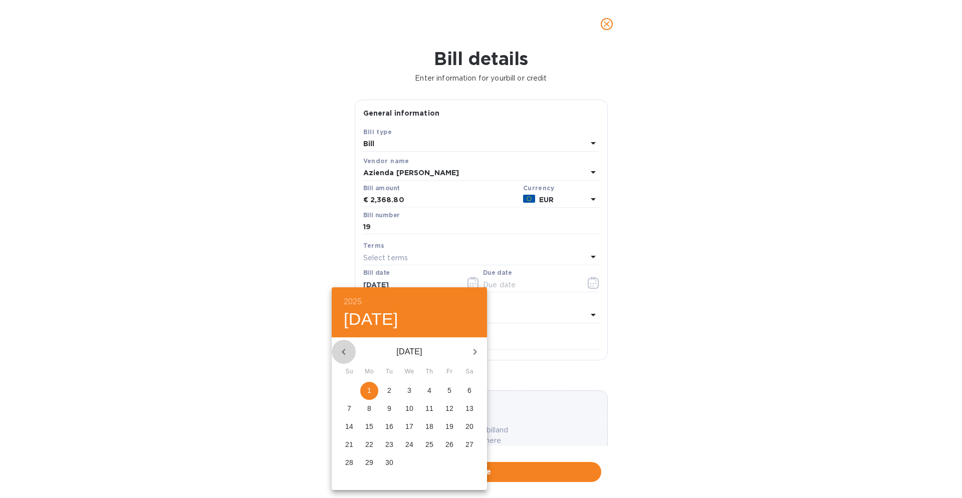
click at [341, 351] on icon "button" at bounding box center [344, 352] width 12 height 12
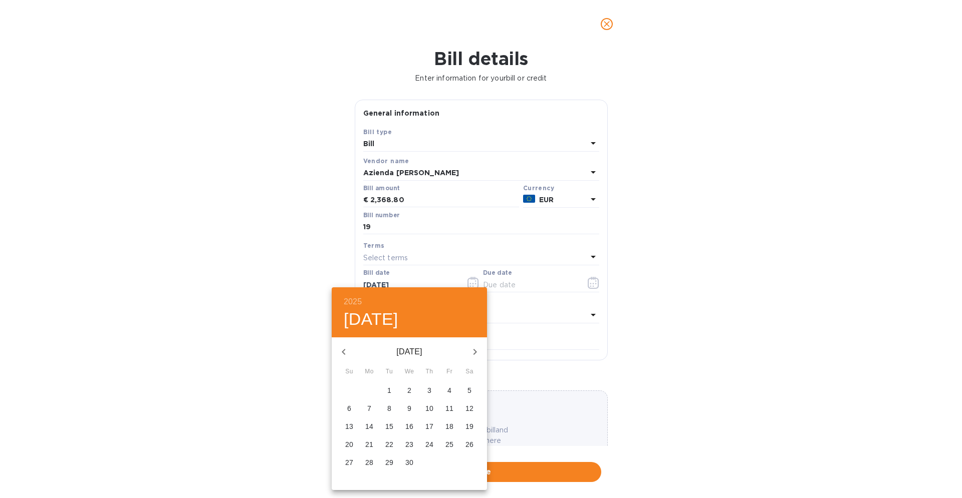
click at [476, 352] on icon "button" at bounding box center [475, 352] width 4 height 6
click at [389, 427] on p "13" at bounding box center [389, 427] width 8 height 10
type input "[DATE]"
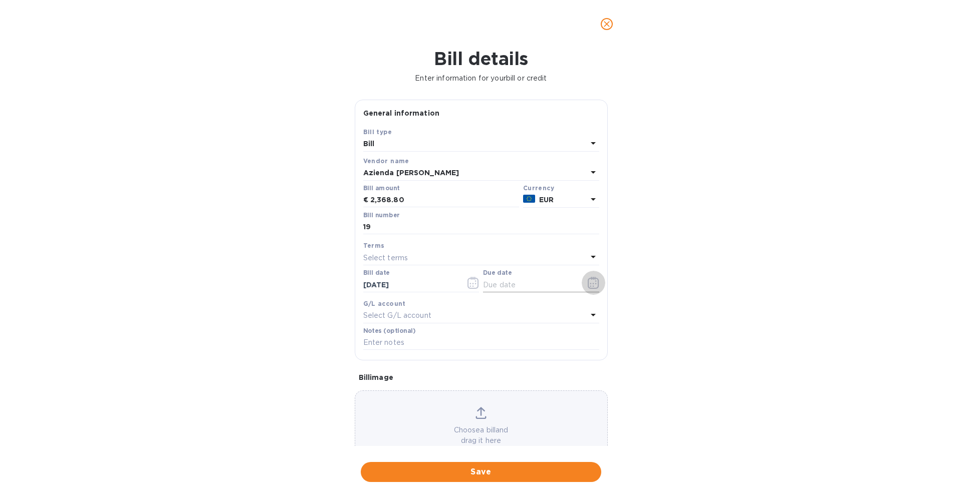
click at [590, 284] on icon "button" at bounding box center [593, 283] width 12 height 12
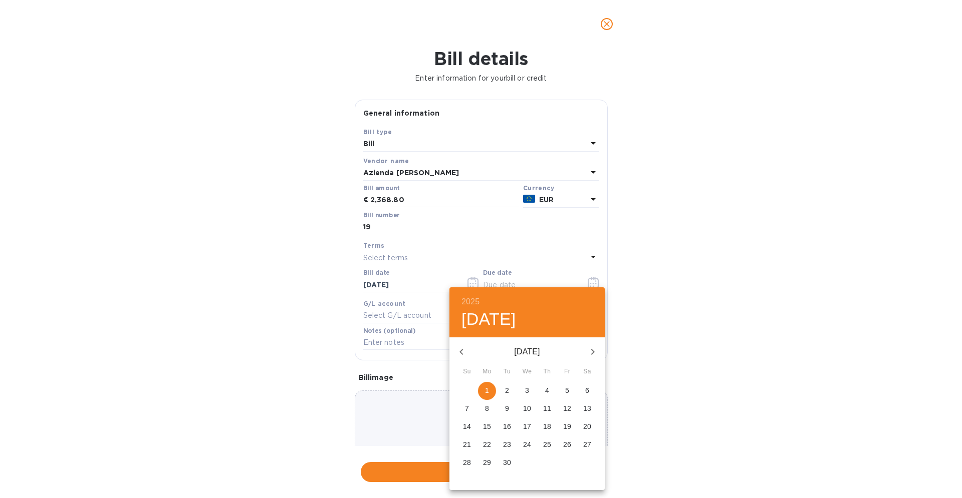
click at [584, 408] on p "13" at bounding box center [587, 409] width 8 height 10
type input "[DATE]"
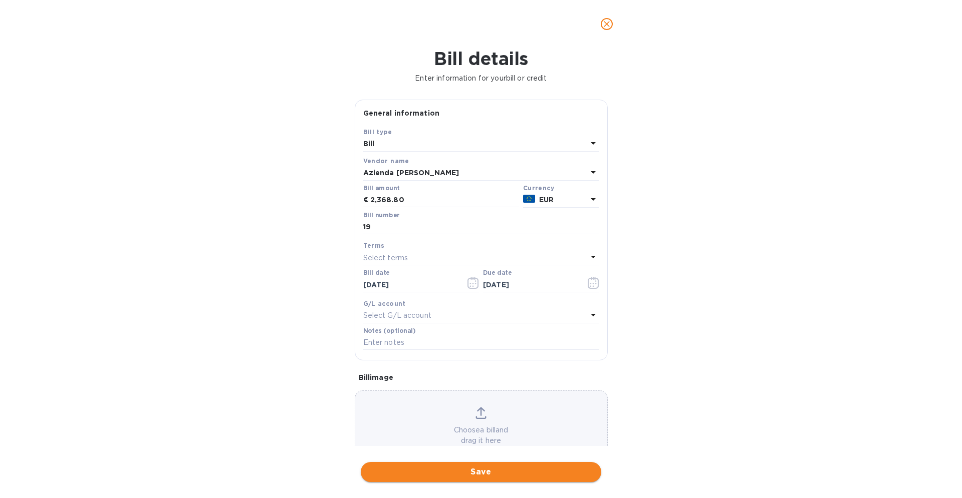
click at [488, 474] on span "Save" at bounding box center [481, 472] width 224 height 12
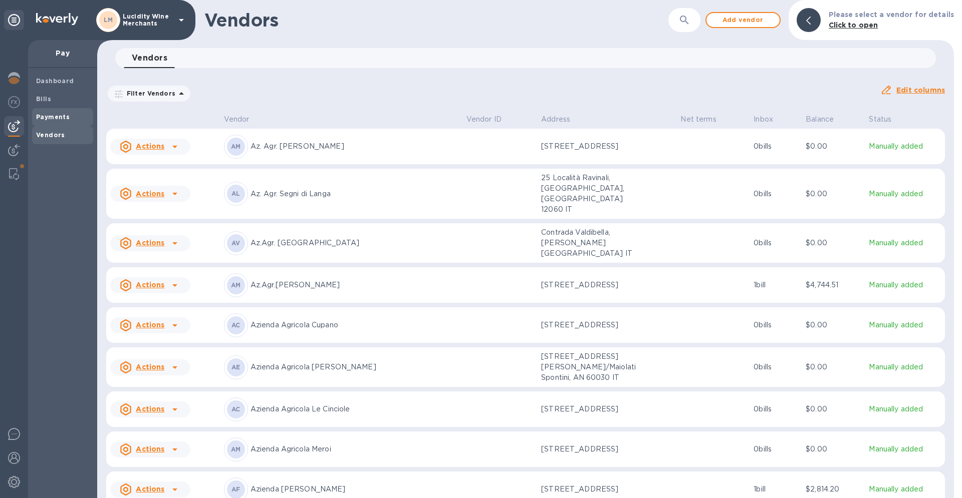
click at [55, 115] on b "Payments" at bounding box center [53, 117] width 34 height 8
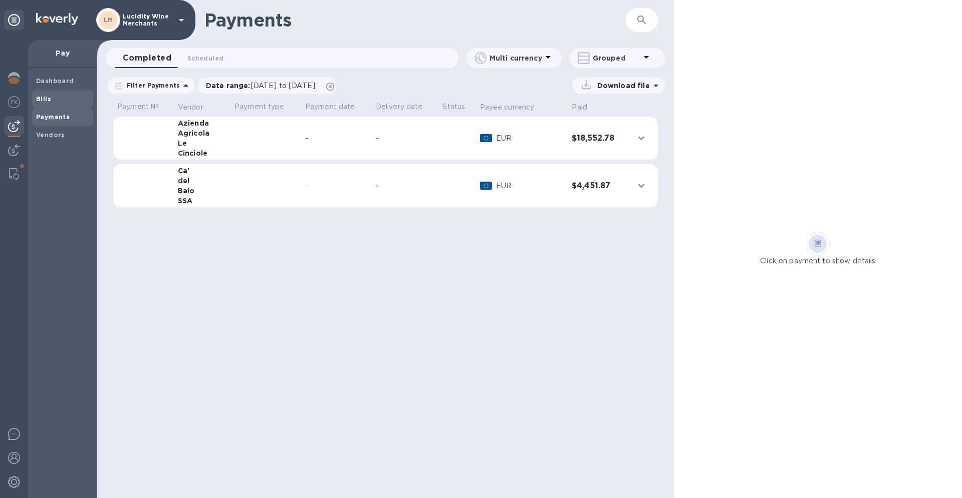
click at [53, 104] on div "Bills" at bounding box center [62, 99] width 61 height 18
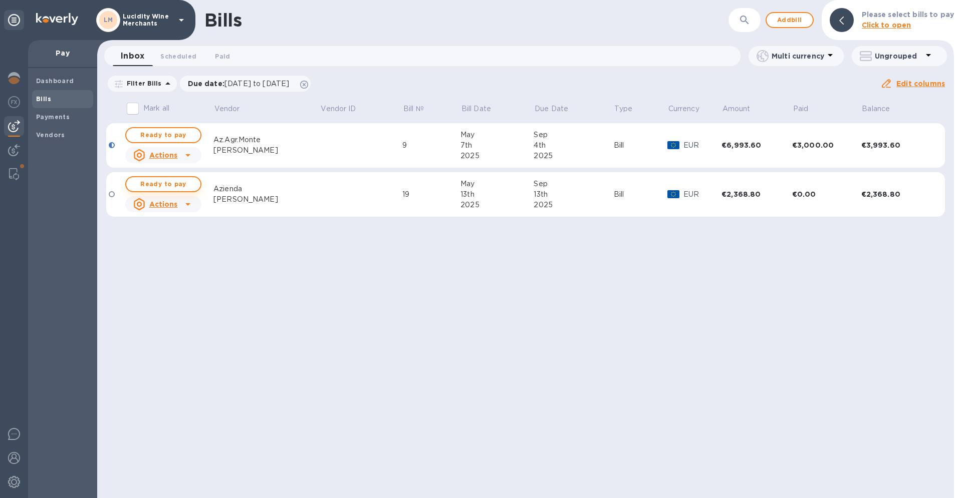
click at [170, 184] on span "Ready to pay" at bounding box center [163, 184] width 58 height 12
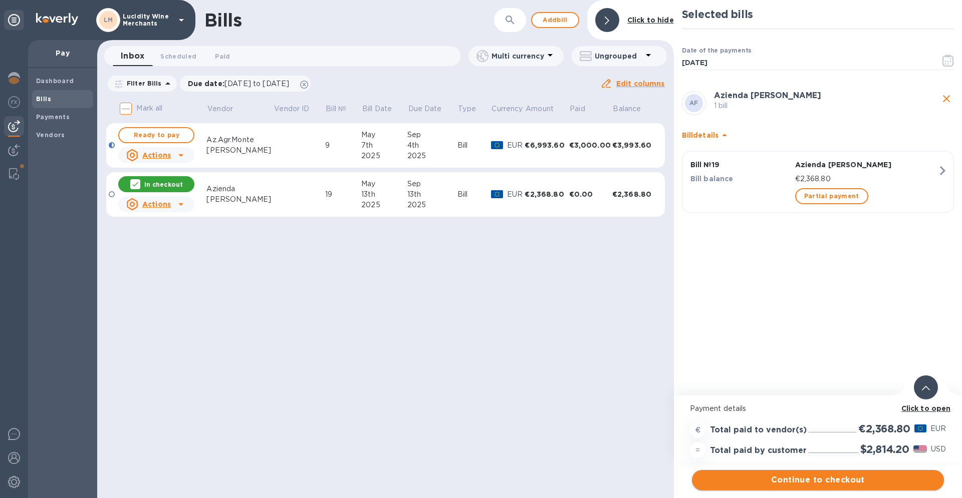
scroll to position [0, 2]
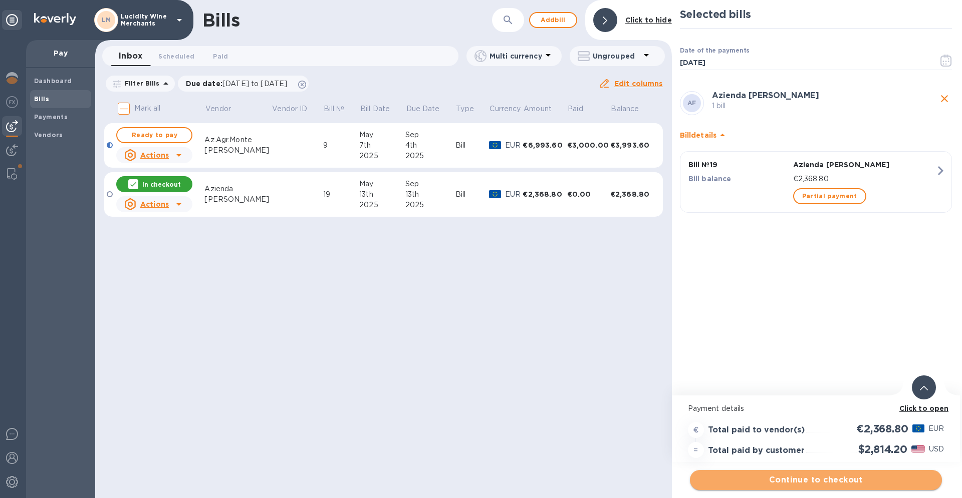
click at [825, 477] on span "Continue to checkout" at bounding box center [816, 480] width 236 height 12
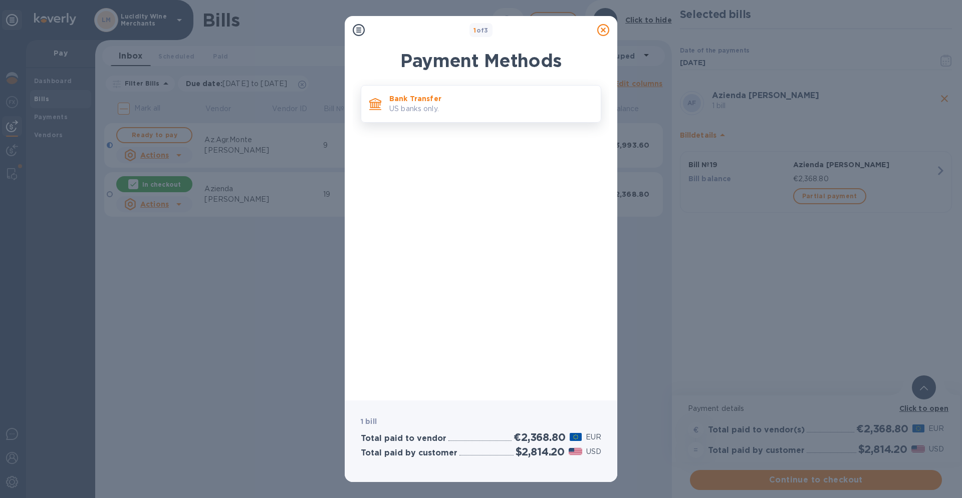
click at [449, 106] on p "US banks only." at bounding box center [490, 109] width 203 height 11
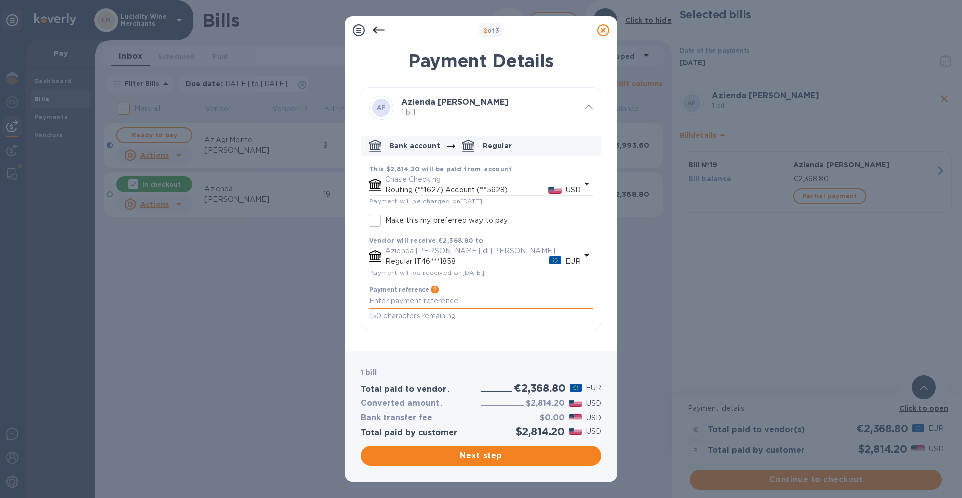
click at [471, 301] on textarea "default-method" at bounding box center [480, 301] width 223 height 9
type textarea "Saldo fattura n.19/2025"
click at [482, 456] on span "Next step" at bounding box center [481, 456] width 224 height 12
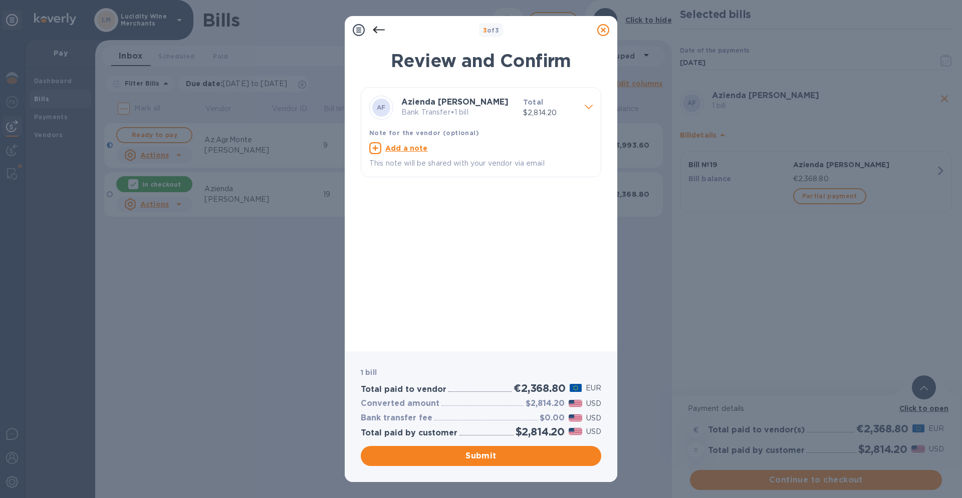
click at [409, 149] on u "Add a note" at bounding box center [406, 148] width 43 height 8
click at [409, 149] on textarea at bounding box center [472, 149] width 207 height 9
type textarea "Saldo fattura n.19/2025"
click at [488, 455] on span "Submit" at bounding box center [481, 456] width 224 height 12
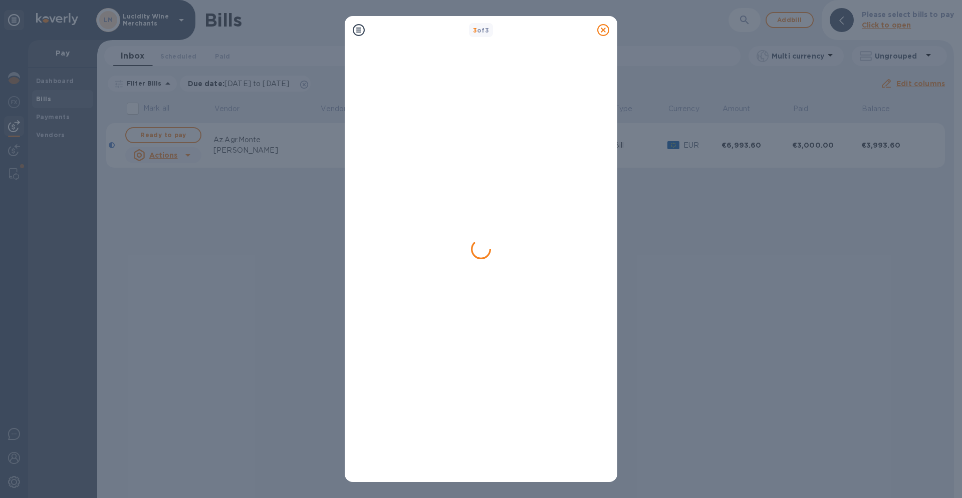
scroll to position [0, 0]
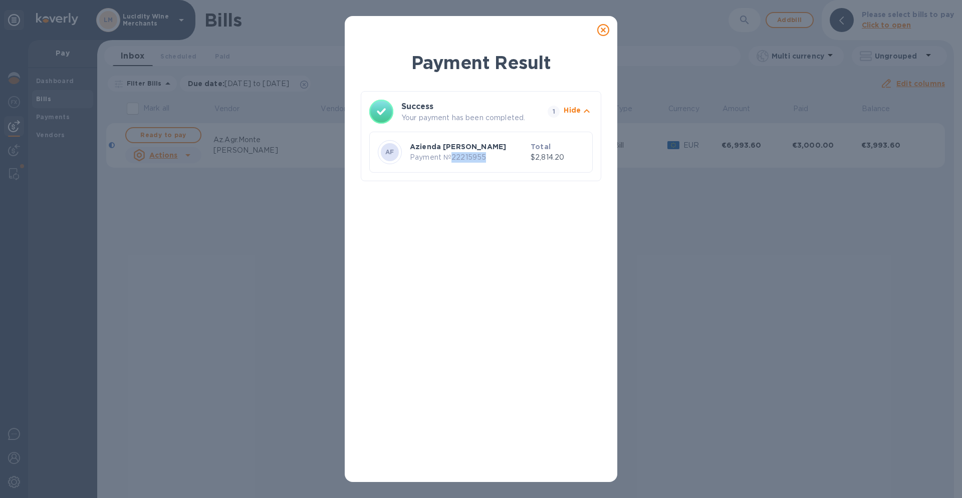
drag, startPoint x: 485, startPoint y: 156, endPoint x: 452, endPoint y: 158, distance: 33.1
click at [452, 158] on p "Payment № 22215955" at bounding box center [468, 157] width 117 height 11
click at [208, 222] on div "Payment Result Success Your payment has been completed. 1 Hide AF Azienda [PERS…" at bounding box center [481, 249] width 962 height 498
click at [601, 30] on icon at bounding box center [603, 30] width 12 height 12
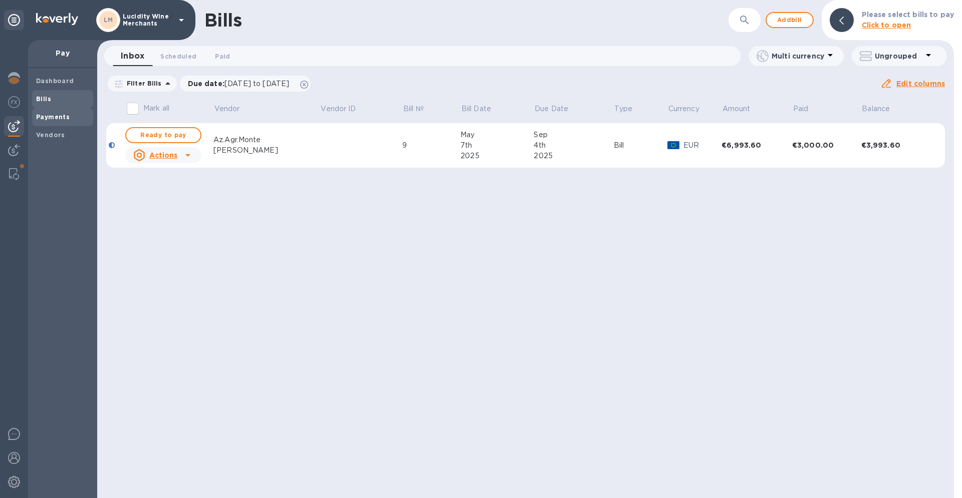
click at [60, 118] on b "Payments" at bounding box center [53, 117] width 34 height 8
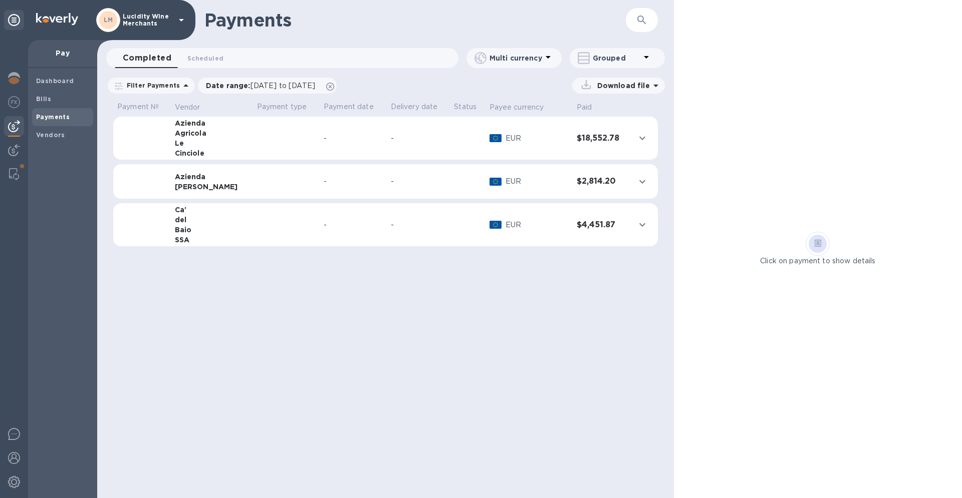
click at [253, 179] on td at bounding box center [286, 181] width 67 height 35
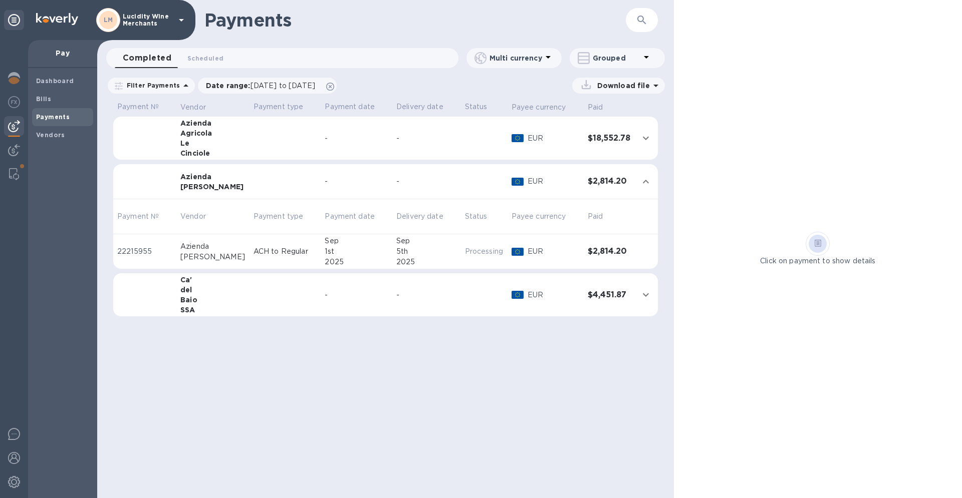
click at [369, 248] on div "1st" at bounding box center [357, 251] width 64 height 11
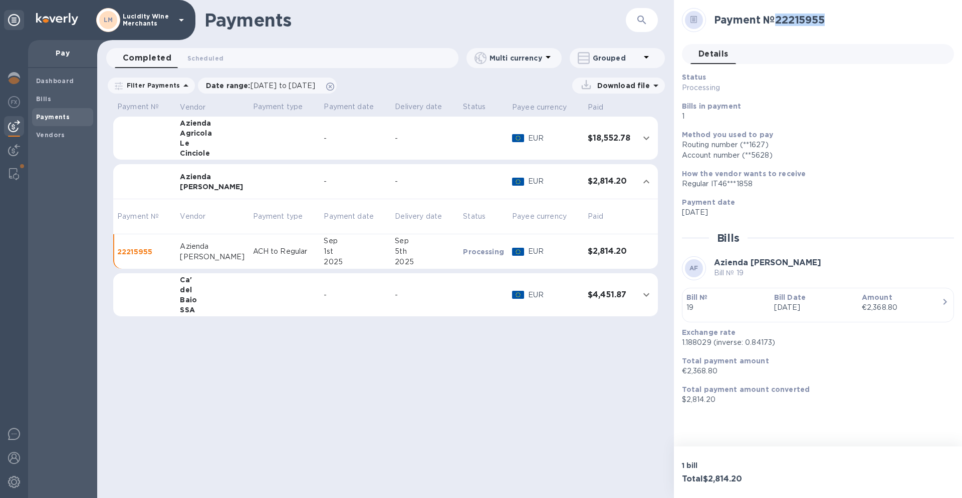
drag, startPoint x: 834, startPoint y: 21, endPoint x: 787, endPoint y: 20, distance: 47.6
click at [779, 20] on h2 "Payment № 22215955" at bounding box center [830, 20] width 232 height 13
copy h2 "22215955"
drag, startPoint x: 710, startPoint y: 343, endPoint x: 688, endPoint y: 343, distance: 22.0
click at [680, 343] on div "Exchange rate 1.188029 (inverse: 0.84173)" at bounding box center [814, 338] width 272 height 29
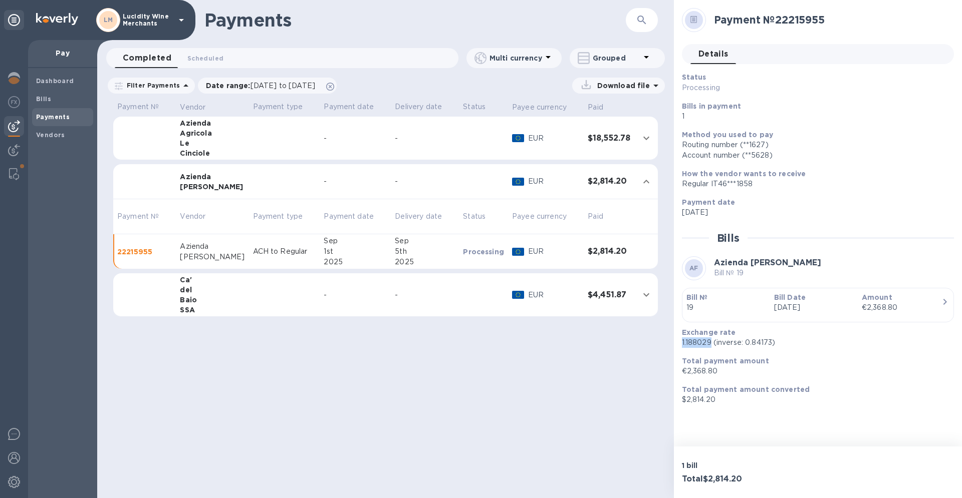
copy p "1.188029"
click at [51, 132] on b "Vendors" at bounding box center [50, 135] width 29 height 8
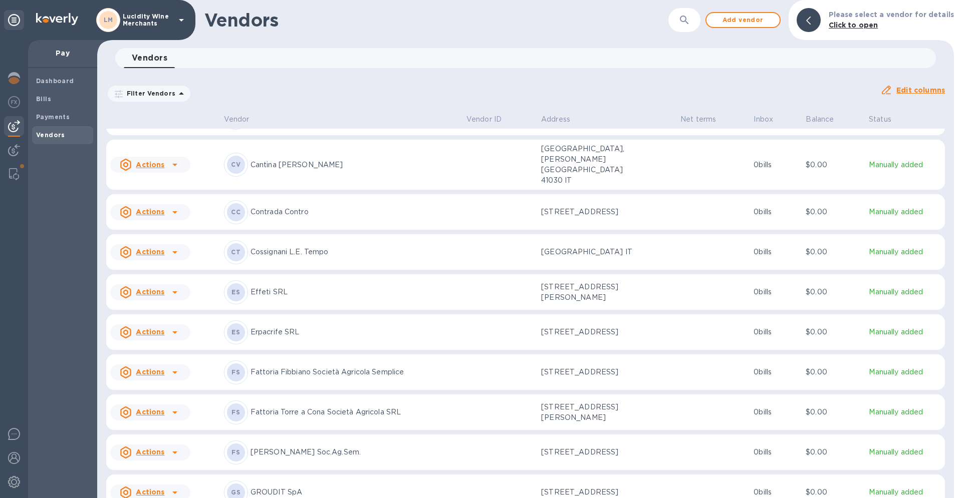
scroll to position [617, 0]
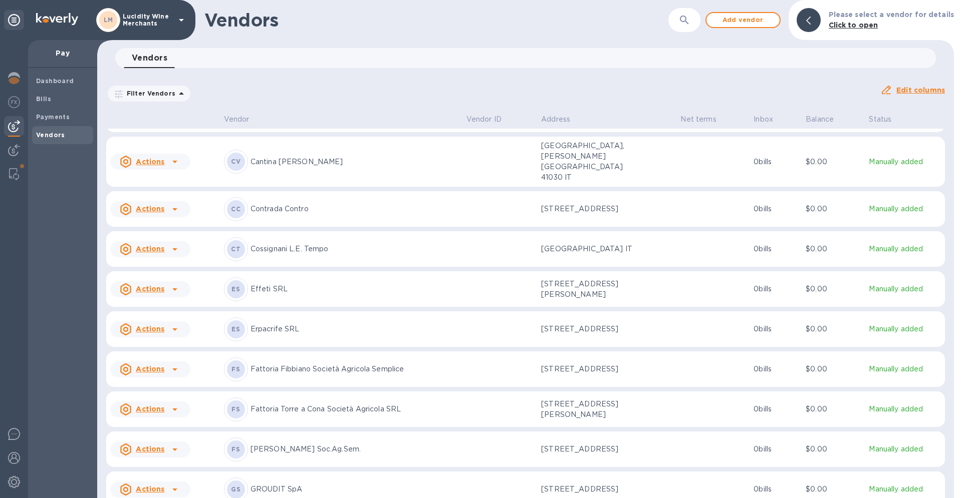
click at [170, 243] on icon at bounding box center [175, 249] width 12 height 12
click at [155, 285] on b "Add new bill" at bounding box center [161, 283] width 47 height 8
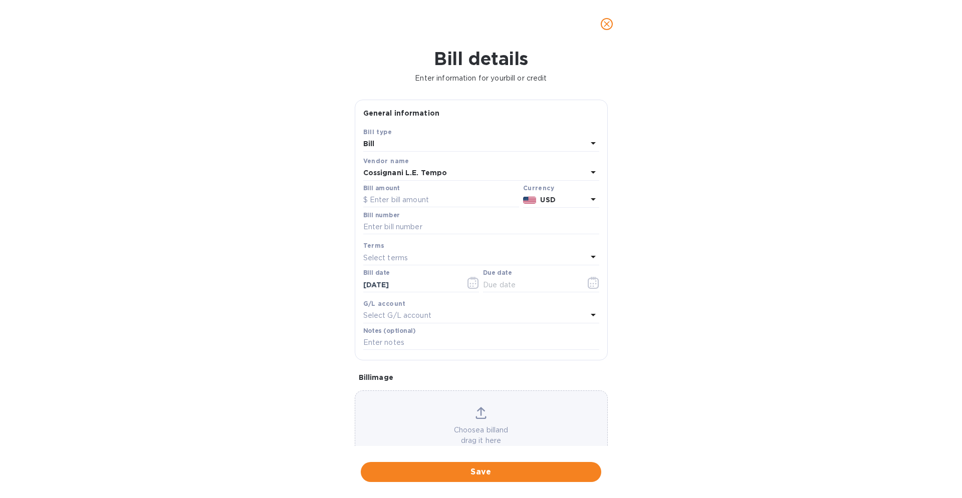
click at [587, 197] on icon at bounding box center [593, 199] width 12 height 12
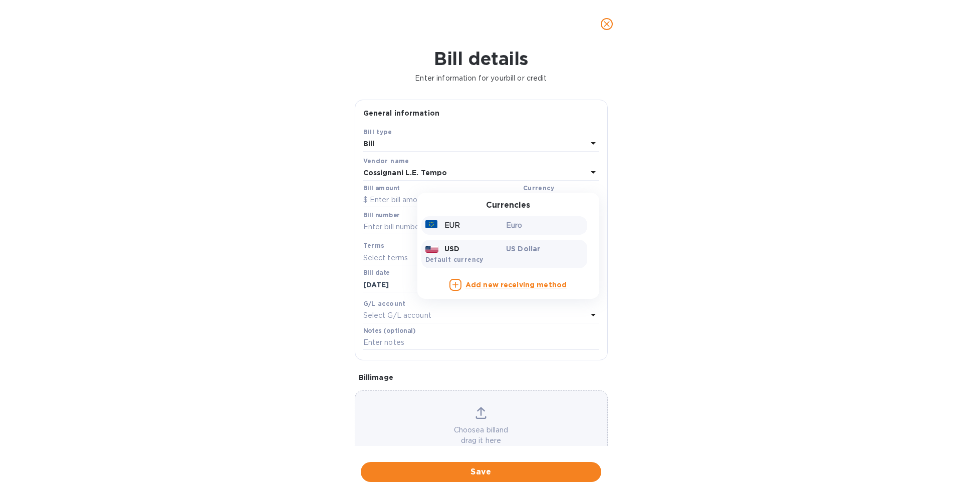
click at [565, 223] on p "Euro" at bounding box center [544, 225] width 77 height 11
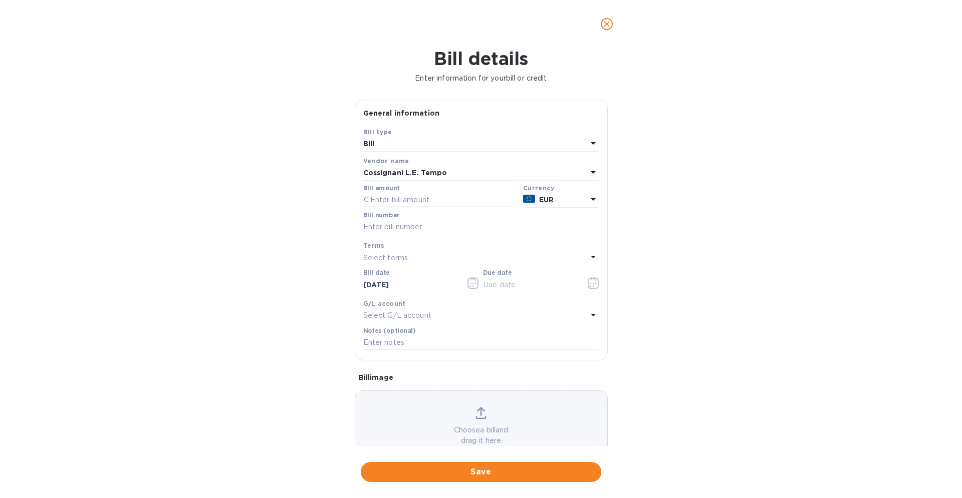
click at [430, 202] on input "text" at bounding box center [441, 200] width 156 height 15
type input "3,738.24"
click at [404, 225] on input "text" at bounding box center [481, 227] width 236 height 15
type input "37/2025"
click at [470, 281] on icon "button" at bounding box center [473, 283] width 12 height 12
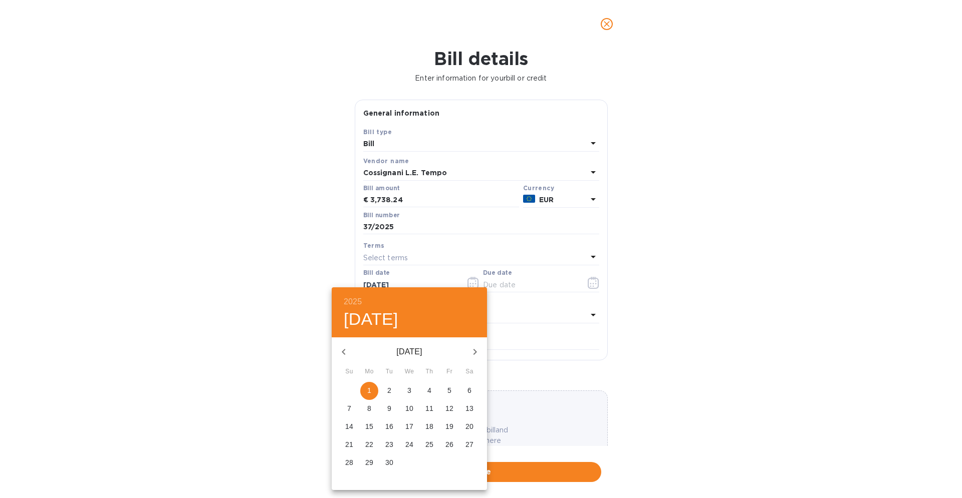
click at [350, 353] on button "button" at bounding box center [344, 352] width 24 height 24
click at [411, 427] on p "14" at bounding box center [409, 427] width 8 height 10
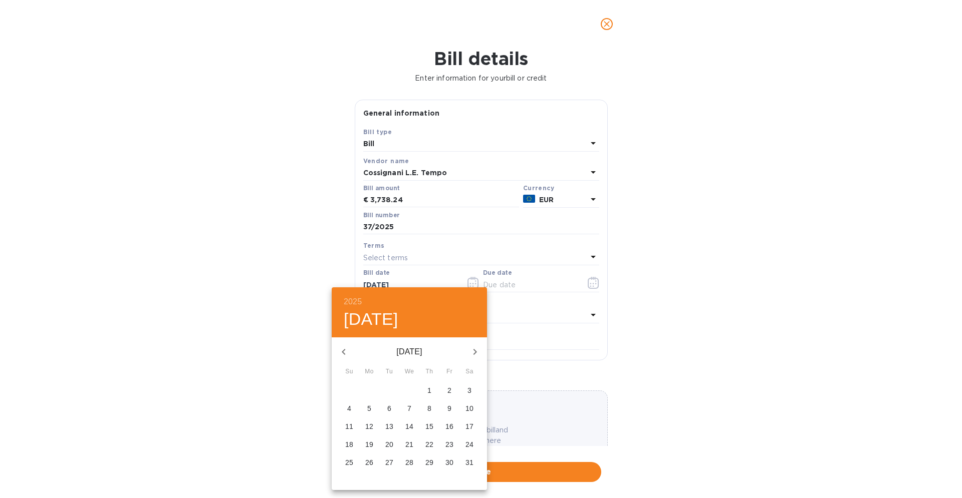
type input "[DATE]"
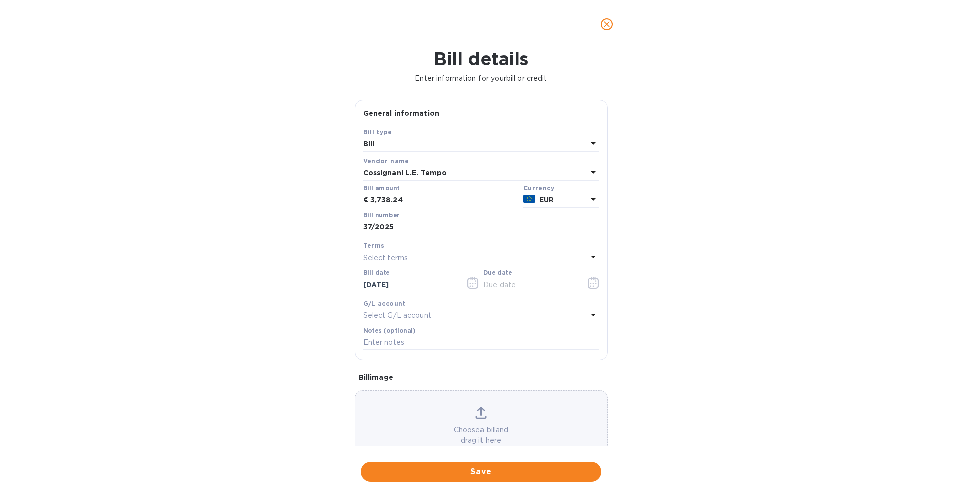
click at [590, 283] on icon "button" at bounding box center [593, 283] width 12 height 12
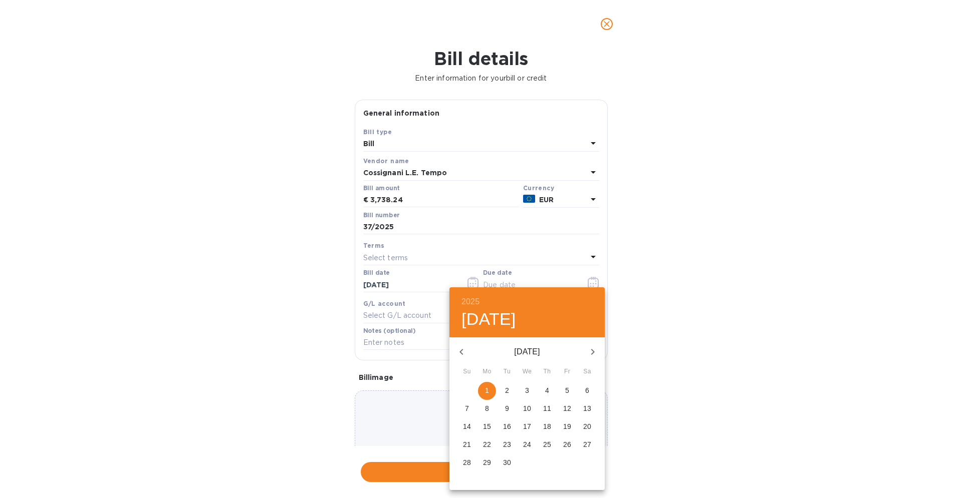
click at [485, 427] on p "15" at bounding box center [487, 427] width 8 height 10
type input "[DATE]"
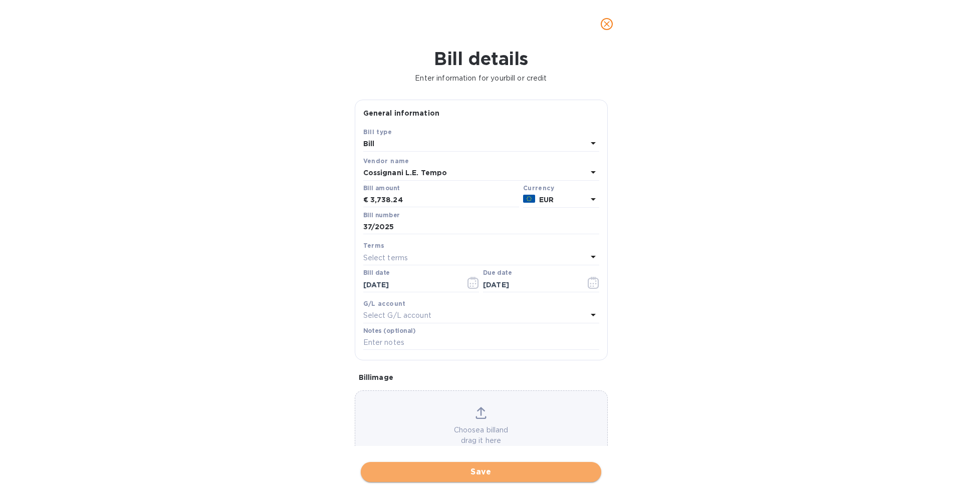
click at [485, 471] on span "Save" at bounding box center [481, 472] width 224 height 12
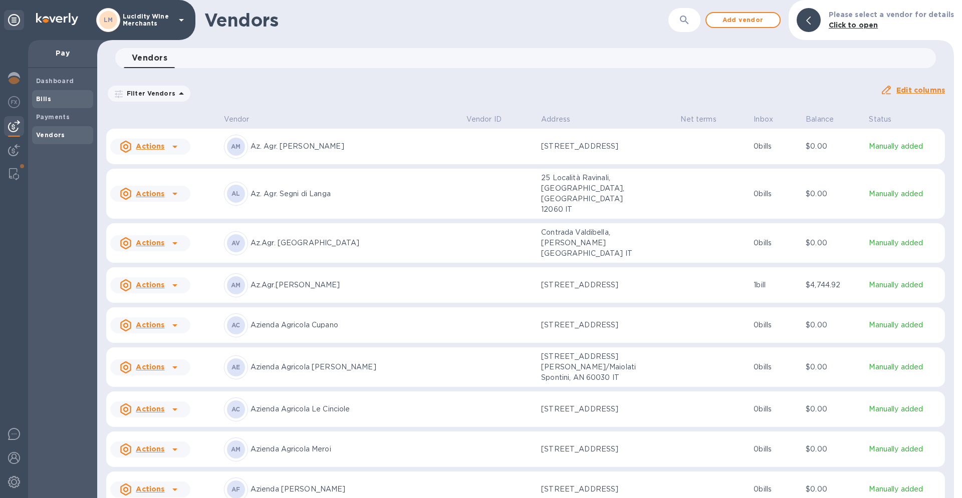
click at [43, 98] on b "Bills" at bounding box center [43, 99] width 15 height 8
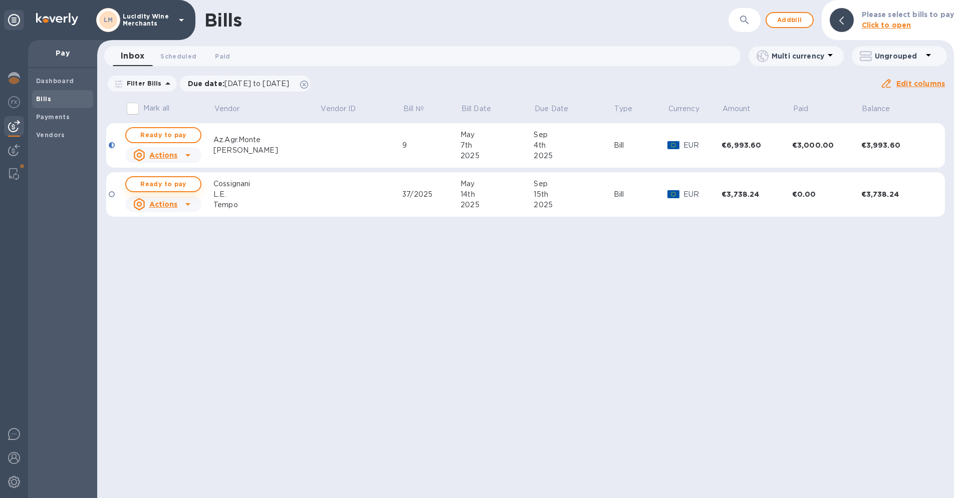
click at [170, 183] on span "Ready to pay" at bounding box center [163, 184] width 58 height 12
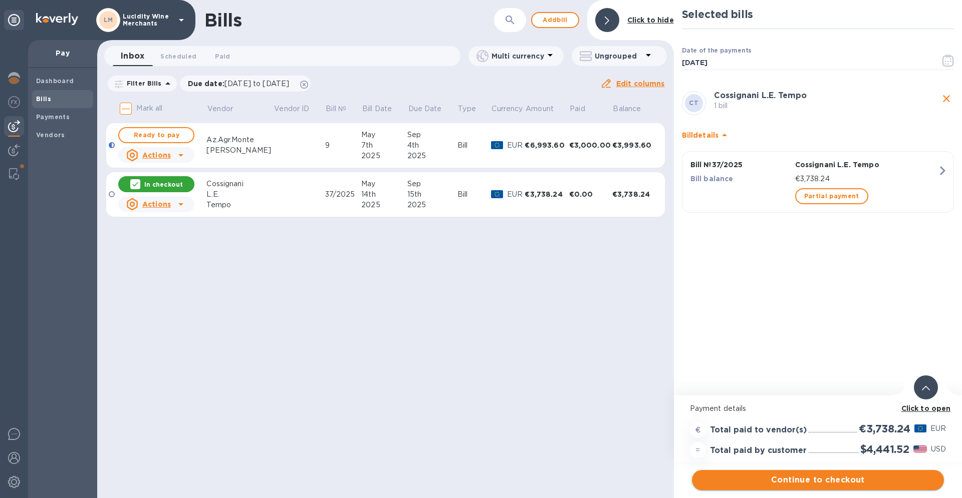
click at [828, 479] on span "Continue to checkout" at bounding box center [818, 480] width 236 height 12
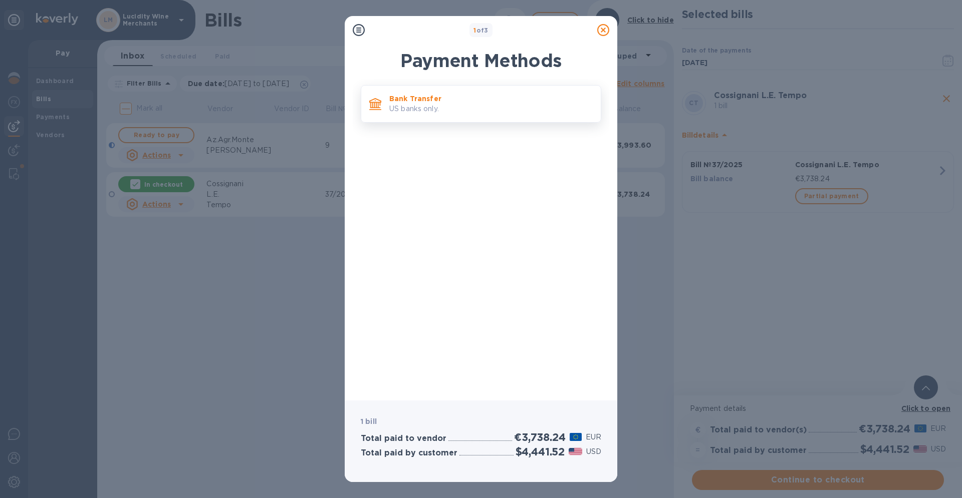
click at [430, 109] on p "US banks only." at bounding box center [490, 109] width 203 height 11
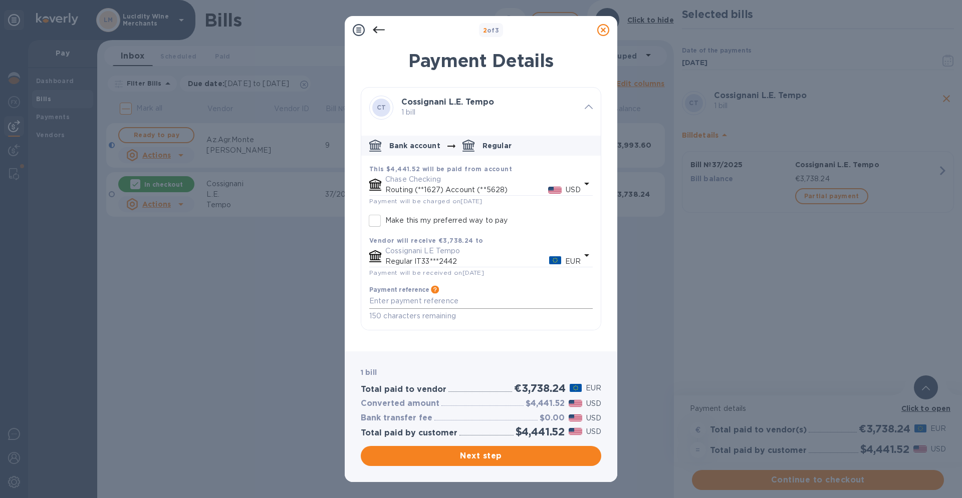
click at [466, 299] on textarea "default-method" at bounding box center [480, 301] width 223 height 9
type textarea "Saldo vs fattura 37/2025"
click at [483, 457] on span "Next step" at bounding box center [481, 456] width 224 height 12
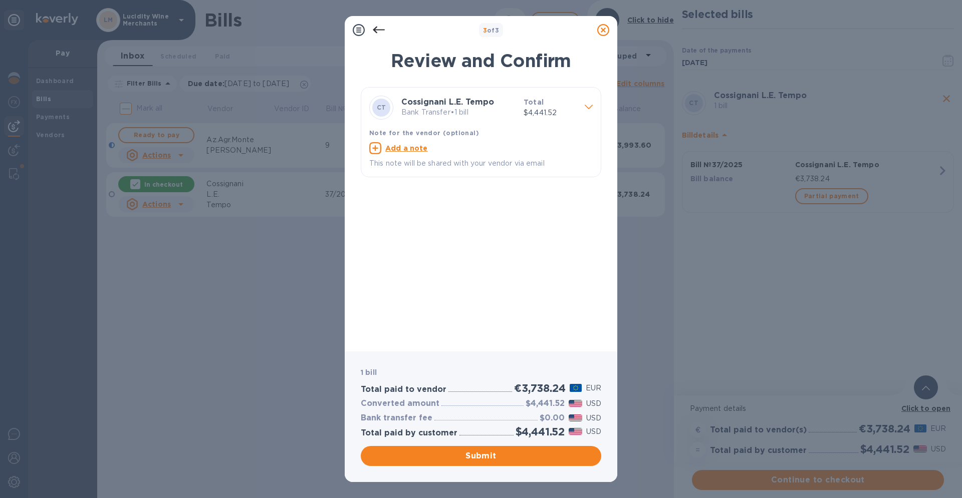
click at [403, 146] on u "Add a note" at bounding box center [406, 148] width 43 height 8
click at [403, 146] on textarea at bounding box center [472, 149] width 207 height 9
type textarea "Saldo vs fattura 37/2025"
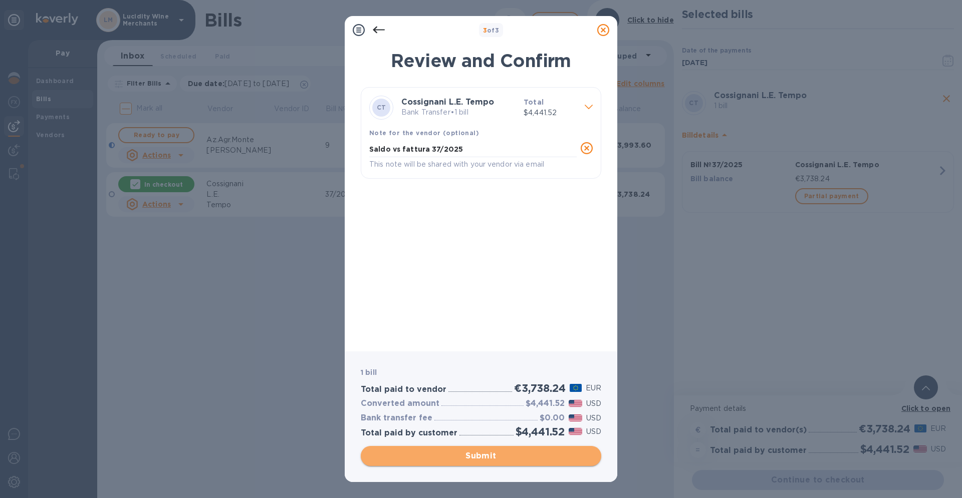
click at [491, 461] on span "Submit" at bounding box center [481, 456] width 224 height 12
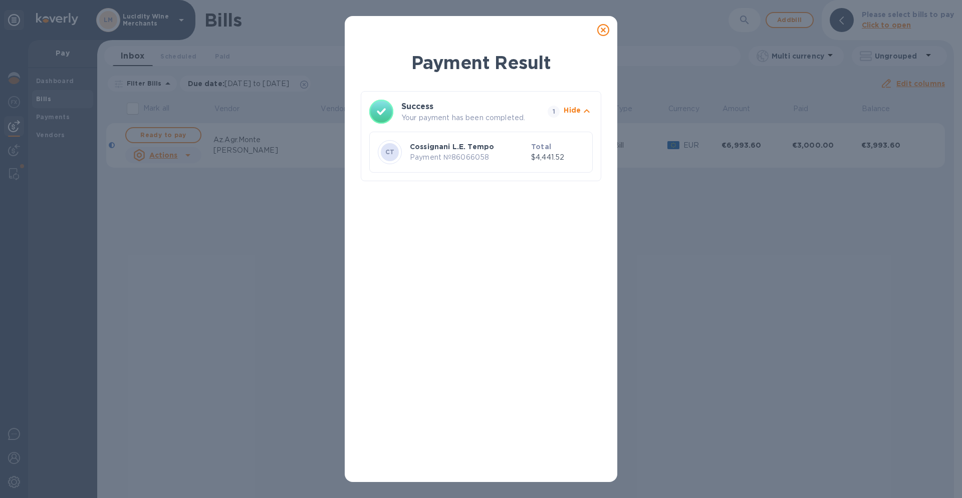
click at [604, 31] on icon at bounding box center [603, 30] width 12 height 12
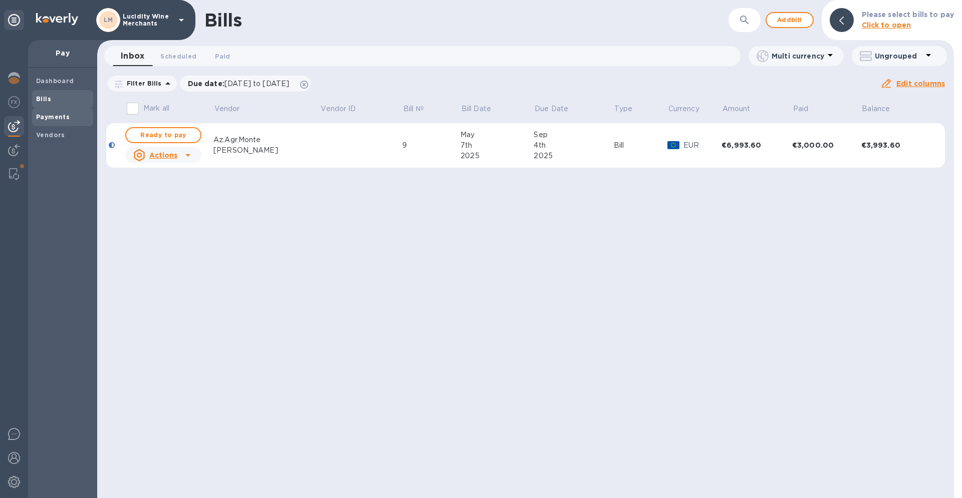
click at [60, 117] on b "Payments" at bounding box center [53, 117] width 34 height 8
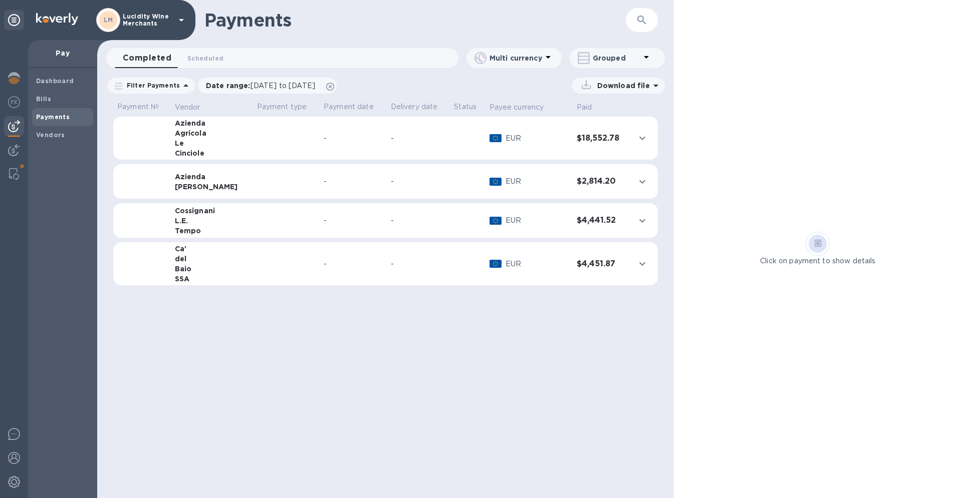
click at [285, 228] on td at bounding box center [286, 220] width 67 height 35
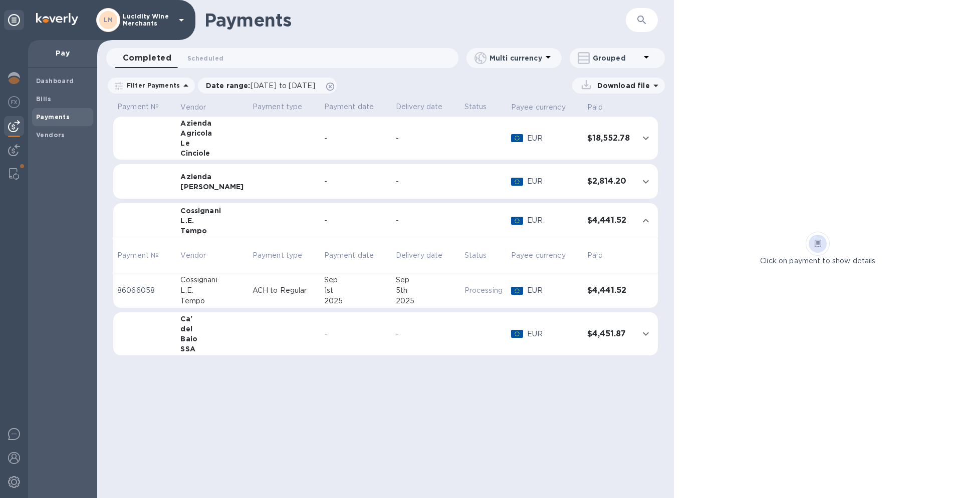
click at [418, 294] on div "5th" at bounding box center [426, 290] width 61 height 11
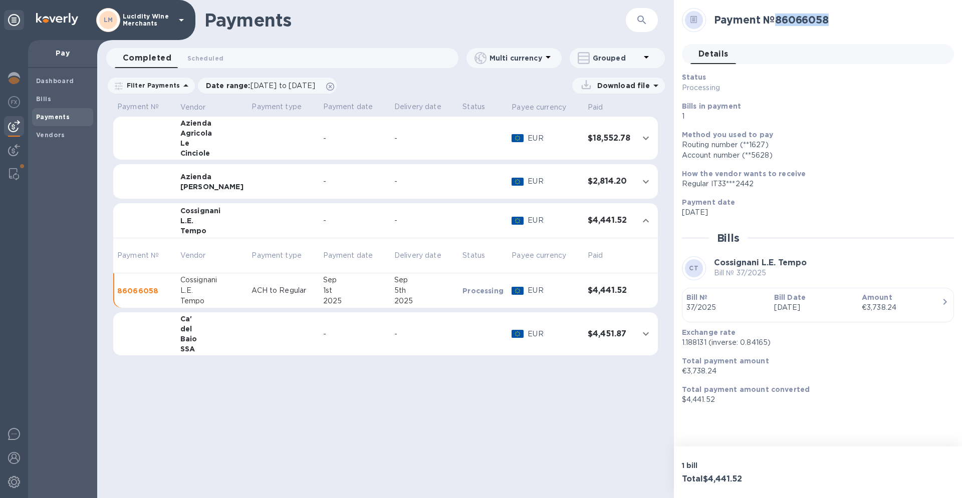
drag, startPoint x: 835, startPoint y: 20, endPoint x: 791, endPoint y: 20, distance: 43.6
click at [779, 20] on h2 "Payment № 86066058" at bounding box center [830, 20] width 232 height 13
copy h2 "86066058"
drag, startPoint x: 707, startPoint y: 345, endPoint x: 682, endPoint y: 344, distance: 24.6
click at [682, 344] on p "1.188131 (inverse: 0.84165)" at bounding box center [814, 343] width 264 height 11
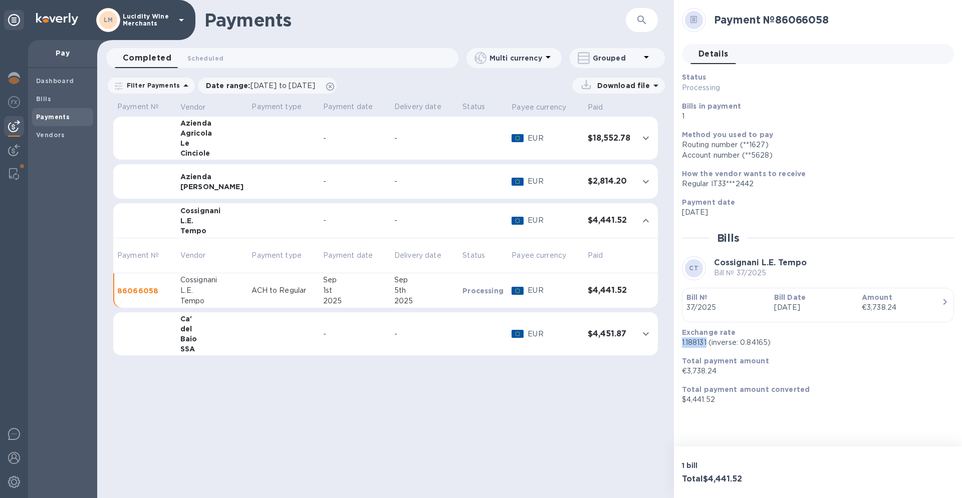
copy p "1.188131"
drag, startPoint x: 833, startPoint y: 21, endPoint x: 784, endPoint y: 20, distance: 49.6
click at [777, 21] on h2 "Payment № 86066058" at bounding box center [830, 20] width 232 height 13
copy h2 "86066058"
click at [8, 81] on img at bounding box center [14, 78] width 12 height 12
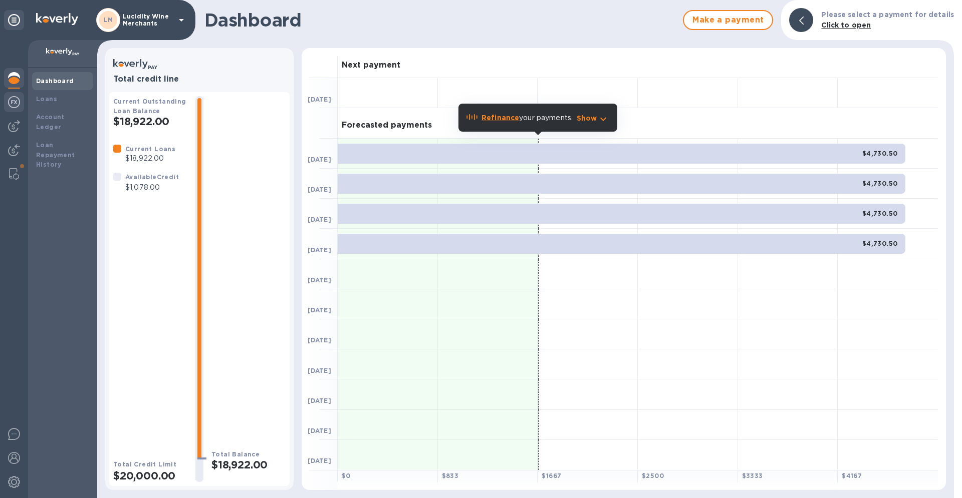
click at [17, 102] on img at bounding box center [14, 102] width 12 height 12
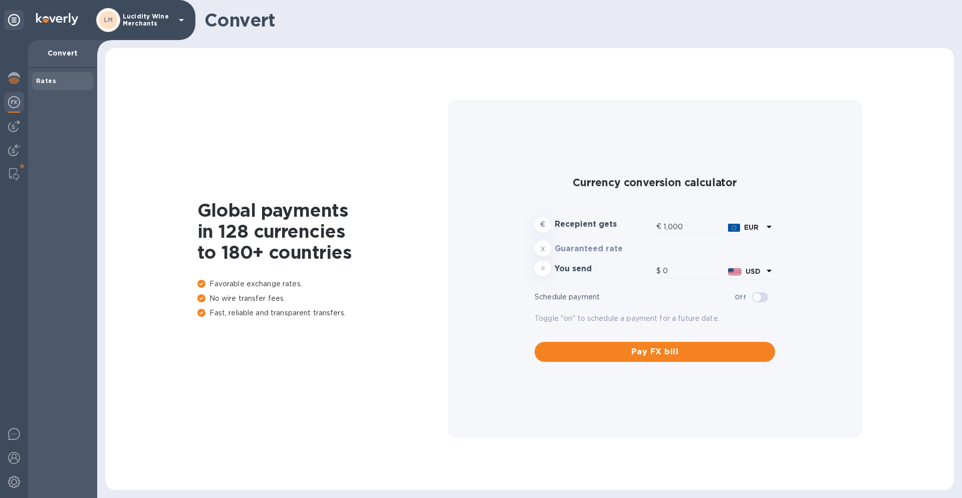
type input "1,187.93"
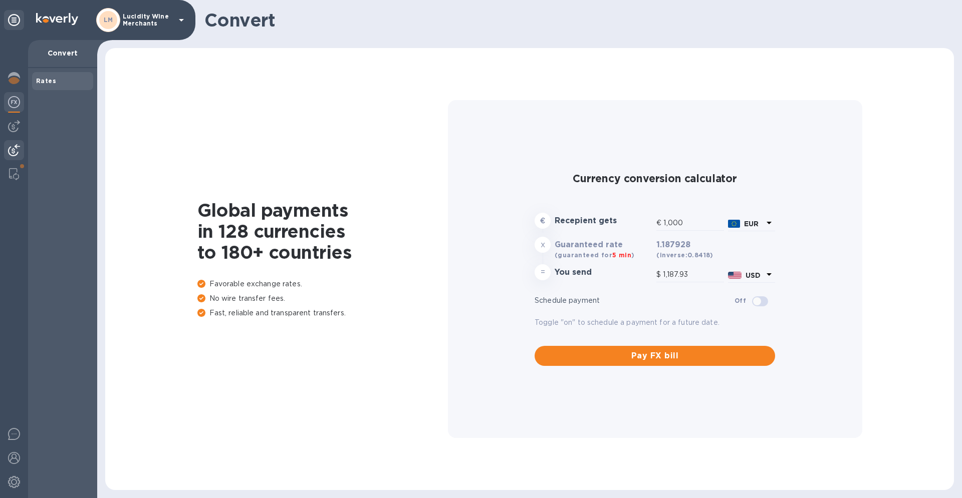
click at [17, 152] on img at bounding box center [14, 150] width 12 height 12
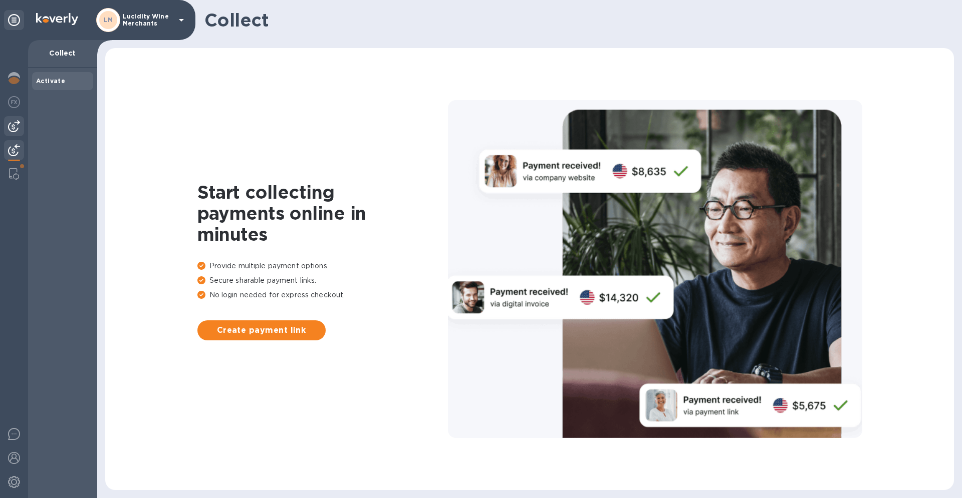
click at [17, 132] on div at bounding box center [14, 126] width 20 height 20
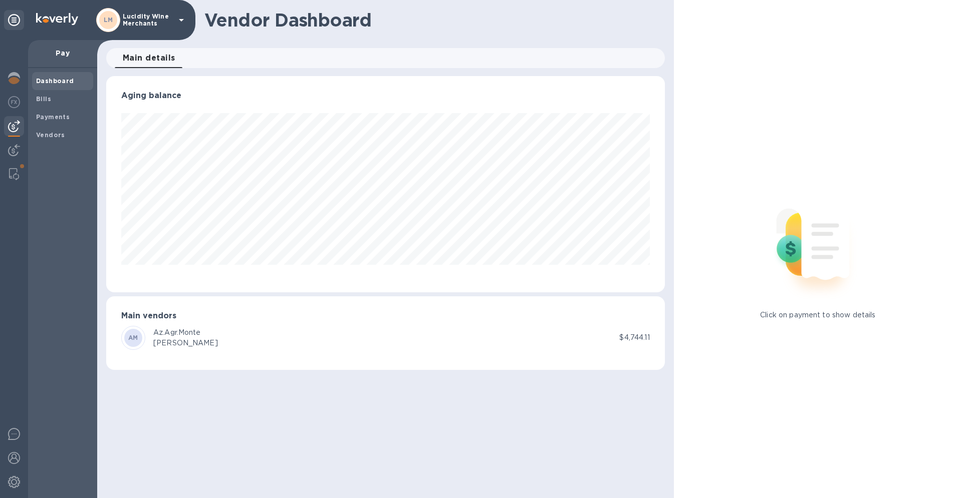
scroll to position [216, 558]
